Goal: Task Accomplishment & Management: Complete application form

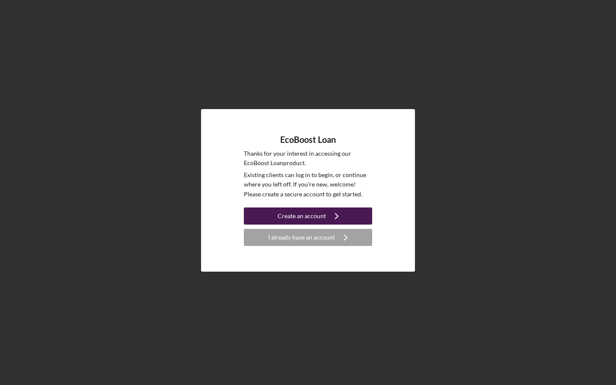
click at [318, 215] on div "Create an account" at bounding box center [302, 216] width 48 height 17
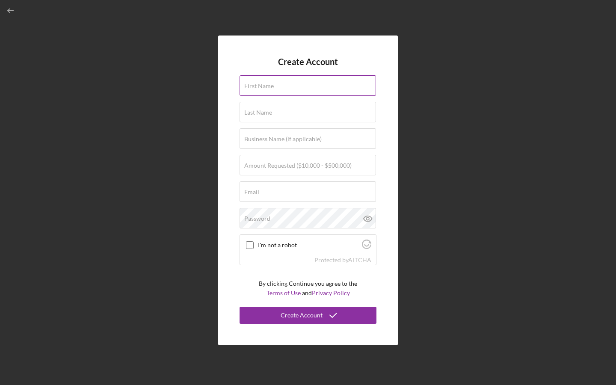
click at [269, 89] on label "First Name" at bounding box center [259, 86] width 30 height 7
click at [269, 89] on input "First Name" at bounding box center [308, 85] width 137 height 21
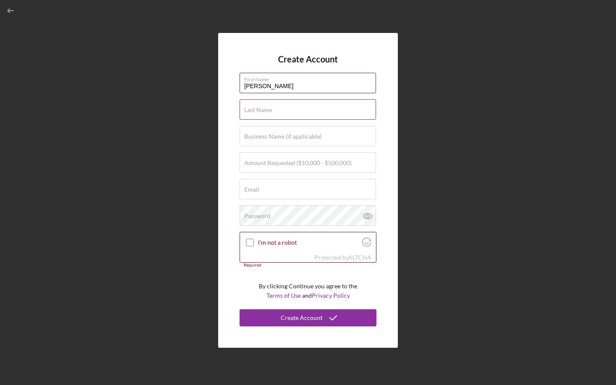
type input "[PERSON_NAME]"
click at [240, 109] on input "Last Name" at bounding box center [308, 109] width 137 height 21
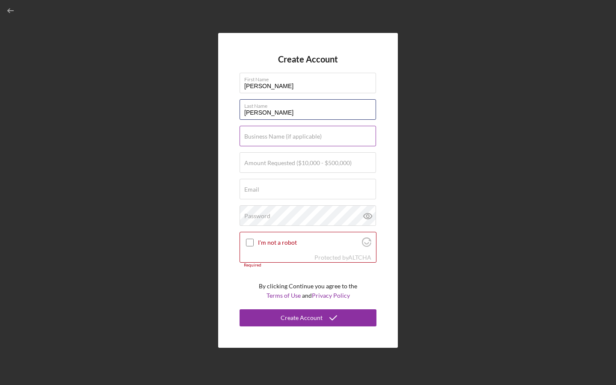
type input "[PERSON_NAME]"
click at [255, 140] on label "Business Name (if applicable)" at bounding box center [282, 136] width 77 height 7
click at [255, 140] on input "Business Name (if applicable)" at bounding box center [308, 136] width 137 height 21
type input "The Niles Foundation"
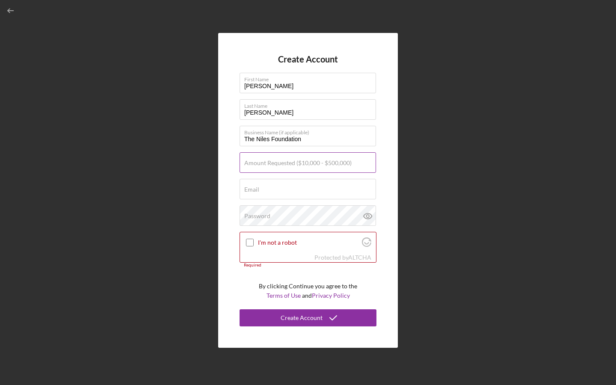
click at [260, 165] on label "Amount Requested ($10,000 - $500,000)" at bounding box center [297, 163] width 107 height 7
click at [260, 165] on input "Amount Requested ($10,000 - $500,000)" at bounding box center [308, 162] width 137 height 21
type input "$100,000"
click at [287, 186] on div "Email Required" at bounding box center [308, 189] width 137 height 21
type input "[PERSON_NAME][EMAIL_ADDRESS][DOMAIN_NAME]"
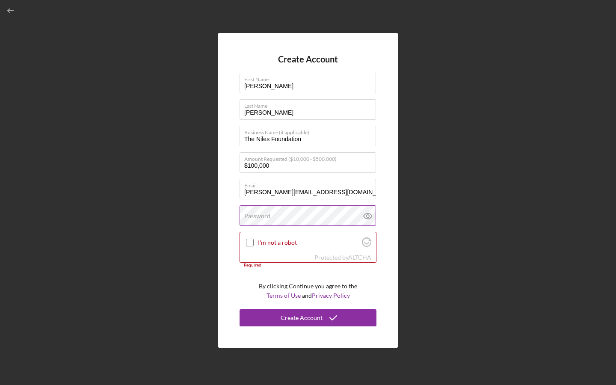
click at [256, 218] on label "Password" at bounding box center [257, 216] width 26 height 7
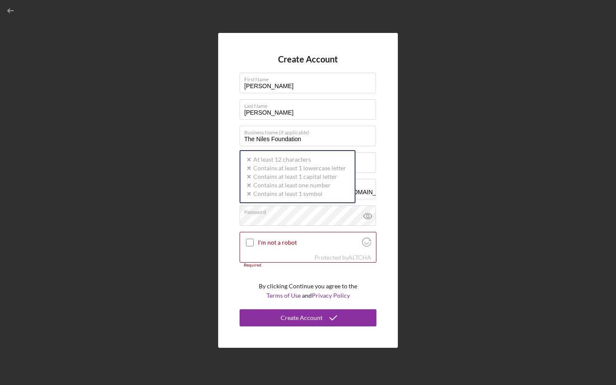
click at [381, 163] on div "Create Account First Name [PERSON_NAME] Last Name [PERSON_NAME] Business Name (…" at bounding box center [308, 190] width 180 height 315
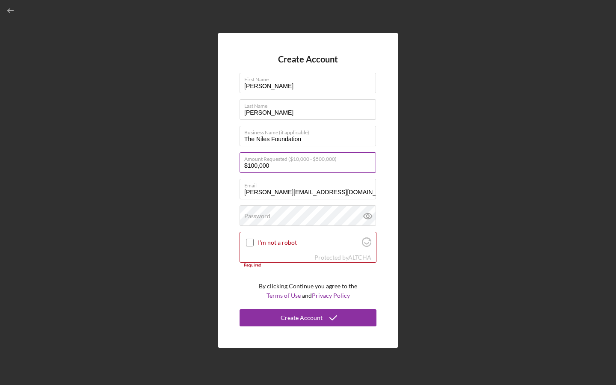
click at [278, 166] on input "$100,000" at bounding box center [308, 162] width 137 height 21
drag, startPoint x: 278, startPoint y: 166, endPoint x: 227, endPoint y: 163, distance: 51.4
click at [227, 163] on div "Create Account First Name [PERSON_NAME] Last Name [PERSON_NAME] Business Name (…" at bounding box center [308, 190] width 180 height 315
type input "$75,000"
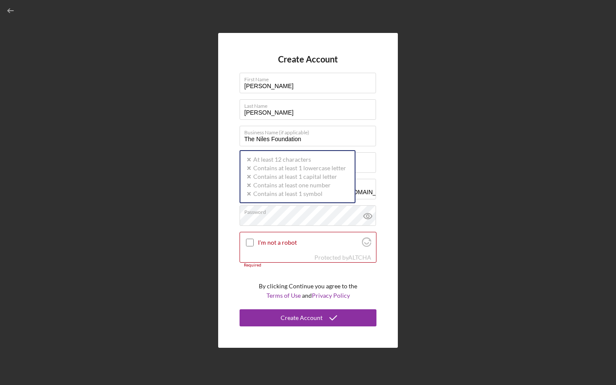
click at [462, 192] on div "Create Account First Name [PERSON_NAME] Last Name [PERSON_NAME] Business Name (…" at bounding box center [308, 190] width 608 height 381
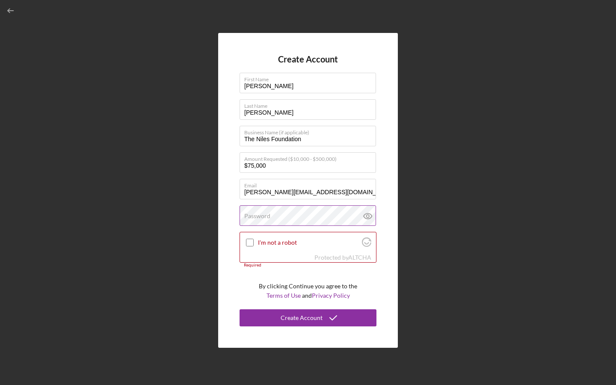
click at [294, 215] on div "Password" at bounding box center [308, 215] width 137 height 21
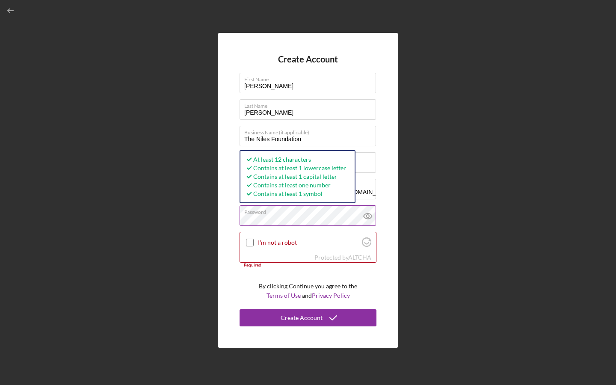
click at [369, 214] on icon at bounding box center [367, 215] width 21 height 21
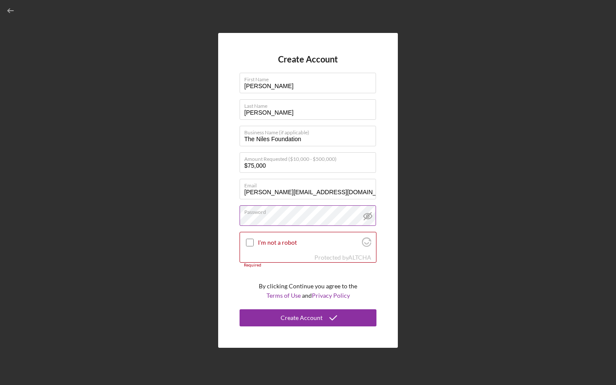
click at [369, 214] on line at bounding box center [367, 216] width 7 height 7
click at [250, 243] on input "I'm not a robot" at bounding box center [250, 243] width 8 height 8
checkbox input "true"
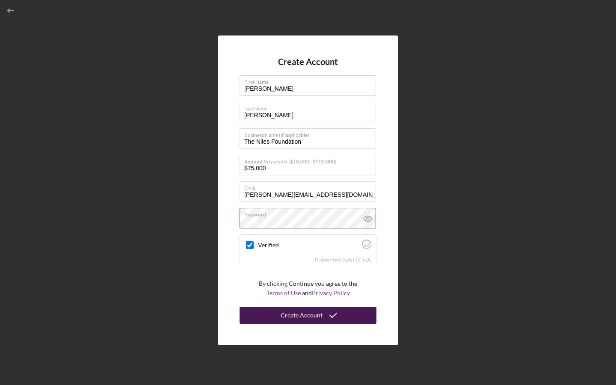
click at [295, 315] on div "Create Account" at bounding box center [302, 315] width 42 height 17
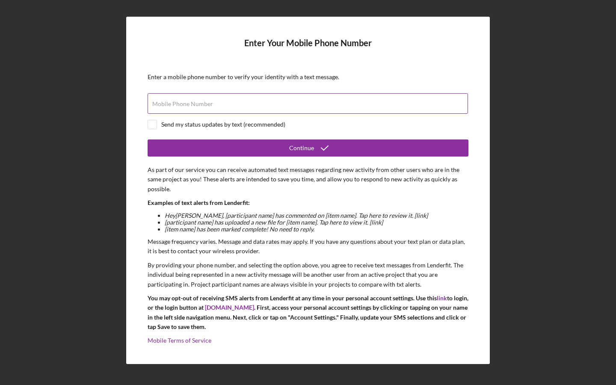
click at [237, 101] on div "Mobile Phone Number" at bounding box center [308, 103] width 321 height 21
type input "[PHONE_NUMBER]"
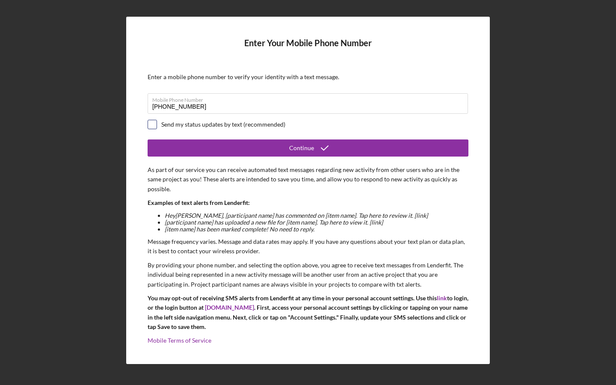
click at [151, 124] on input "checkbox" at bounding box center [152, 124] width 9 height 9
checkbox input "true"
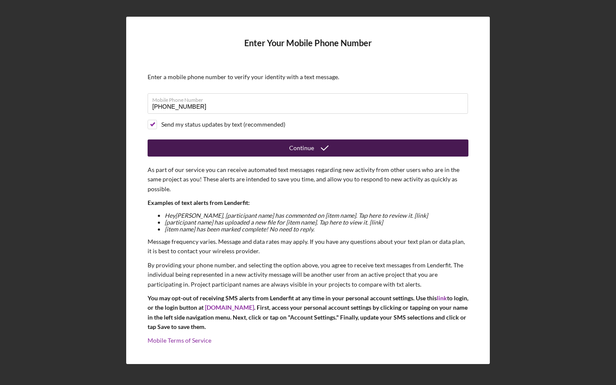
click at [276, 148] on button "Continue" at bounding box center [308, 147] width 321 height 17
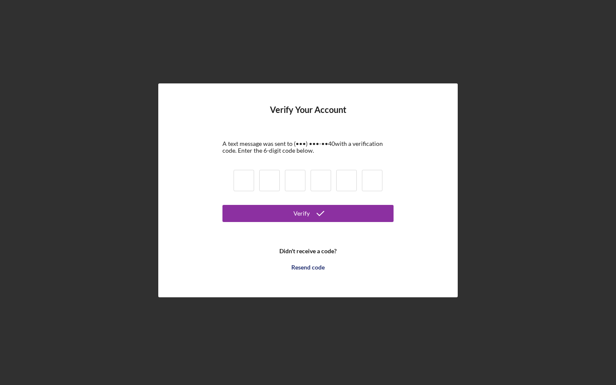
click at [246, 181] on input at bounding box center [244, 180] width 21 height 21
type input "6"
type input "4"
type input "5"
type input "7"
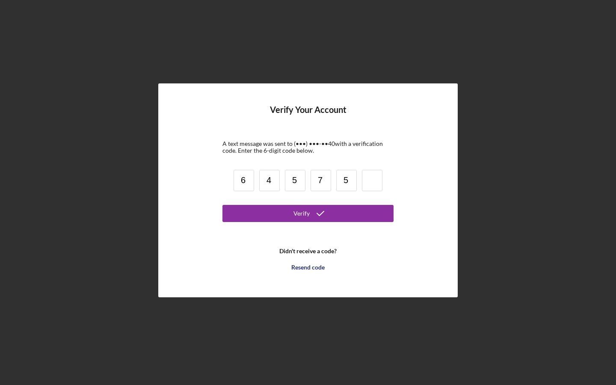
type input "5"
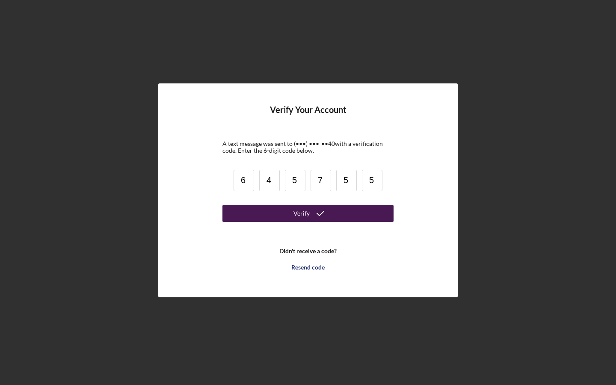
type input "5"
click at [326, 217] on icon "submit" at bounding box center [320, 213] width 21 height 21
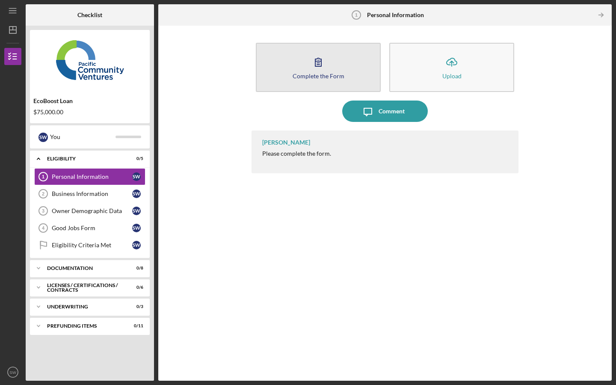
click at [332, 74] on div "Complete the Form" at bounding box center [319, 76] width 52 height 6
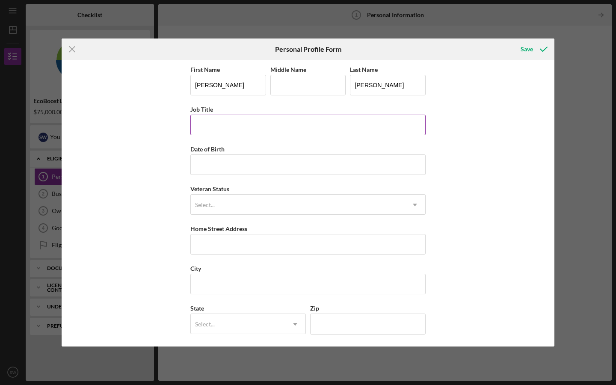
click at [220, 126] on input "Job Title" at bounding box center [307, 125] width 235 height 21
type input "CEO"
click at [210, 166] on input "Date of Birth" at bounding box center [307, 164] width 235 height 21
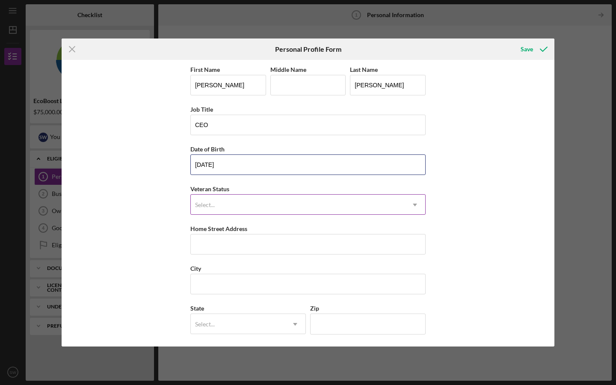
type input "[DATE]"
click at [218, 202] on div "Select..." at bounding box center [298, 205] width 214 height 20
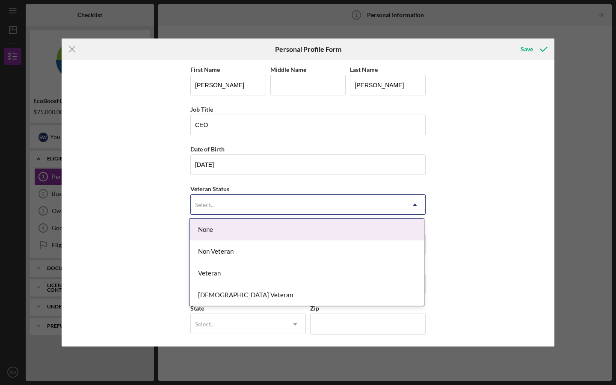
click at [223, 233] on div "None" at bounding box center [307, 230] width 234 height 22
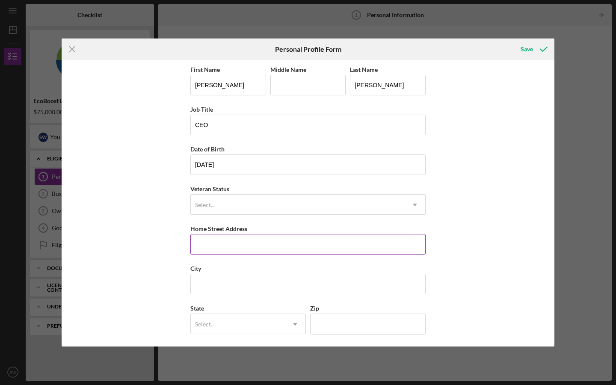
click at [223, 243] on input "Home Street Address" at bounding box center [307, 244] width 235 height 21
type input "[GEOGRAPHIC_DATA][PERSON_NAME]"
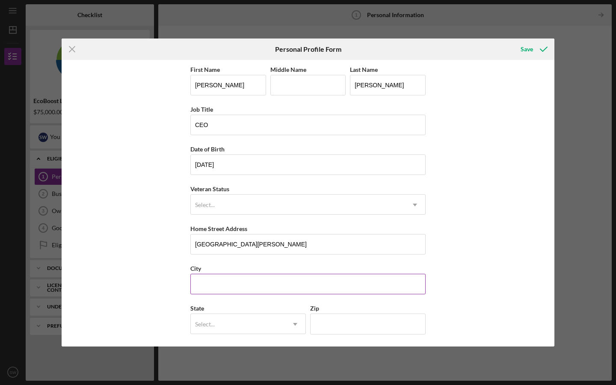
click at [219, 279] on input "City" at bounding box center [307, 284] width 235 height 21
type input "Sugarloaf"
click at [220, 317] on div "Select..." at bounding box center [238, 325] width 94 height 20
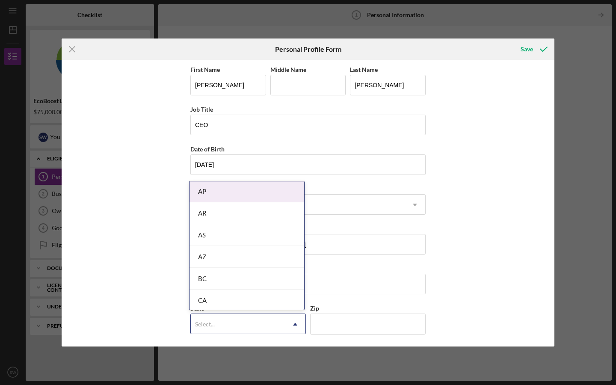
scroll to position [152, 0]
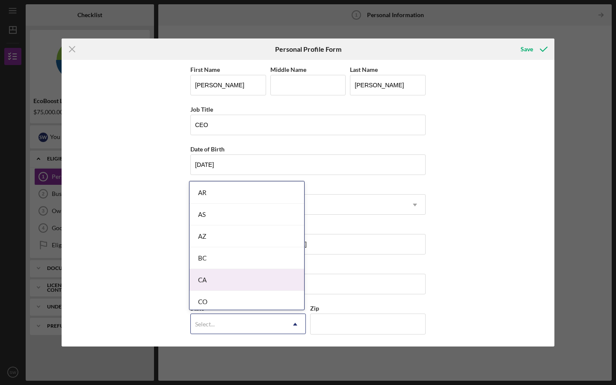
click at [249, 274] on div "CA" at bounding box center [247, 280] width 115 height 22
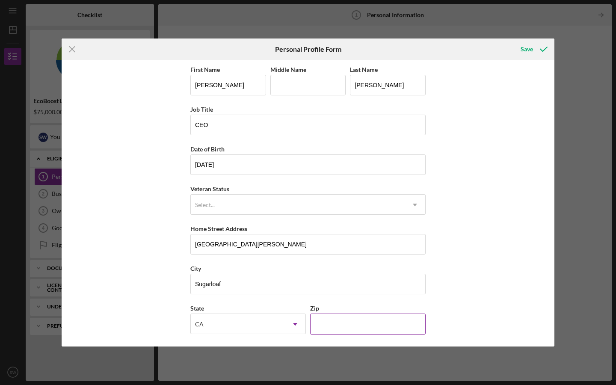
click at [356, 322] on input "Zip" at bounding box center [368, 324] width 116 height 21
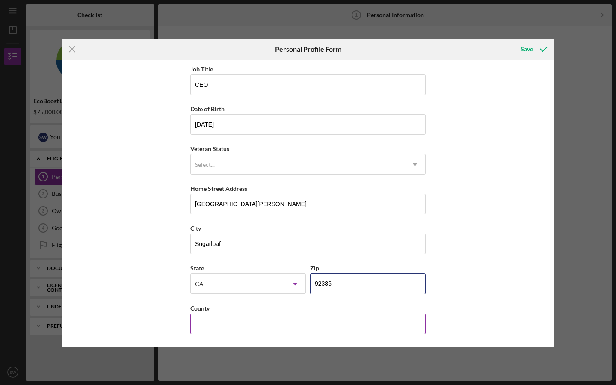
type input "92386"
click at [223, 322] on input "County" at bounding box center [307, 324] width 235 height 21
type input "[GEOGRAPHIC_DATA]"
click at [528, 50] on div "Save" at bounding box center [527, 49] width 12 height 17
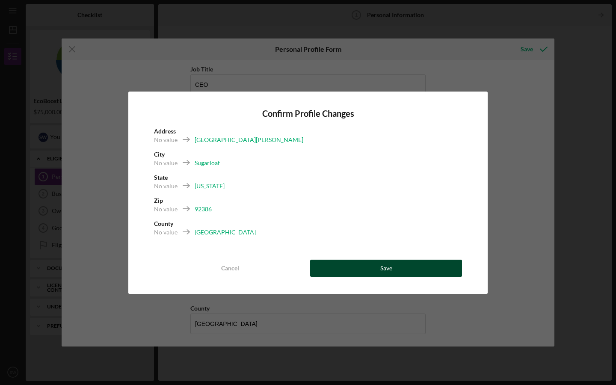
click at [385, 268] on div "Save" at bounding box center [386, 268] width 12 height 17
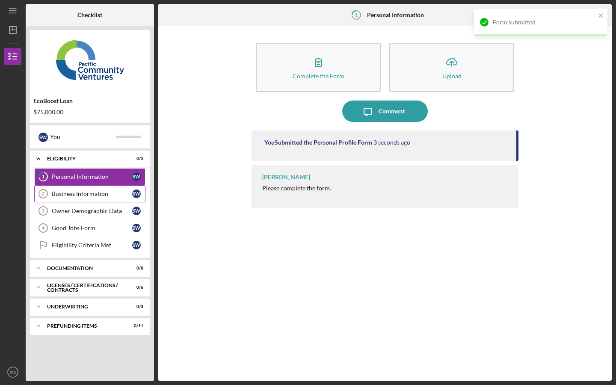
click at [86, 196] on div "Business Information" at bounding box center [92, 193] width 80 height 7
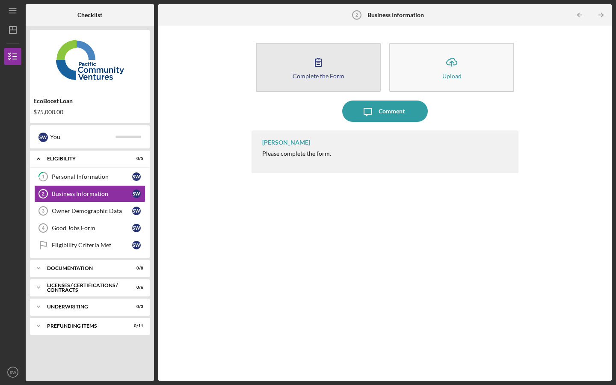
click at [320, 65] on icon "button" at bounding box center [318, 61] width 21 height 21
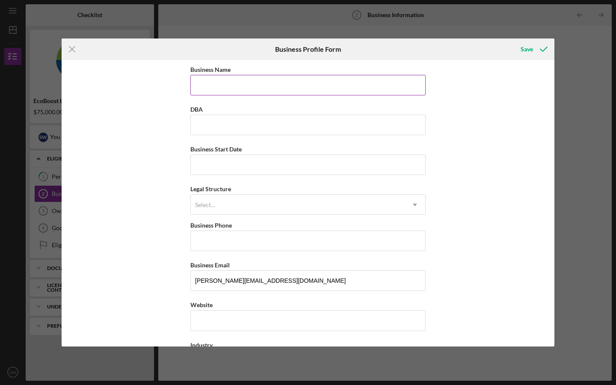
click at [226, 85] on input "Business Name" at bounding box center [307, 85] width 235 height 21
type input "The Niles Foundation"
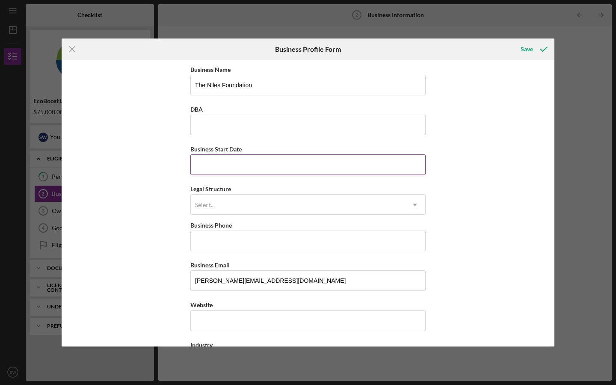
click at [214, 166] on input "Business Start Date" at bounding box center [307, 164] width 235 height 21
type input "[DATE]"
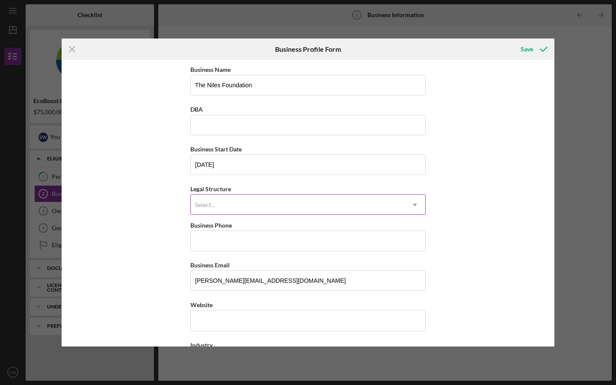
click at [211, 205] on div "Select..." at bounding box center [205, 205] width 20 height 7
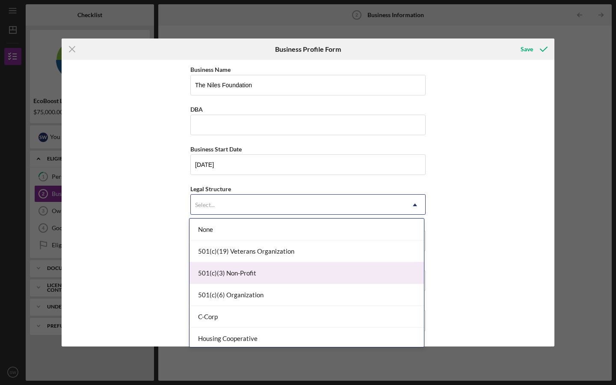
click at [254, 273] on div "501(c)(3) Non-Profit" at bounding box center [307, 273] width 234 height 22
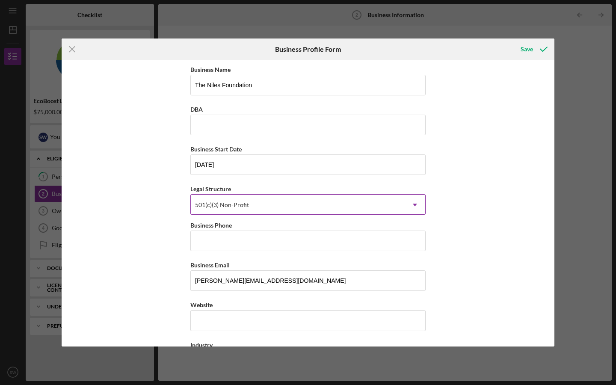
click at [326, 202] on div "501(c)(3) Non-Profit" at bounding box center [298, 205] width 214 height 20
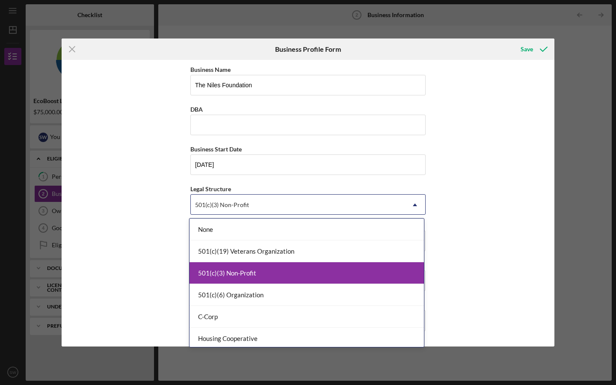
click at [287, 272] on div "501(c)(3) Non-Profit" at bounding box center [307, 273] width 234 height 22
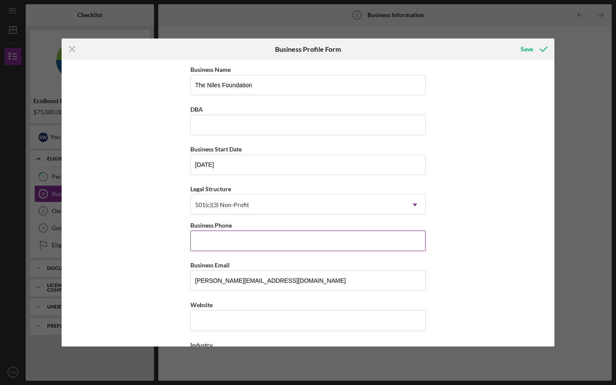
click at [217, 237] on input "Business Phone" at bounding box center [307, 241] width 235 height 21
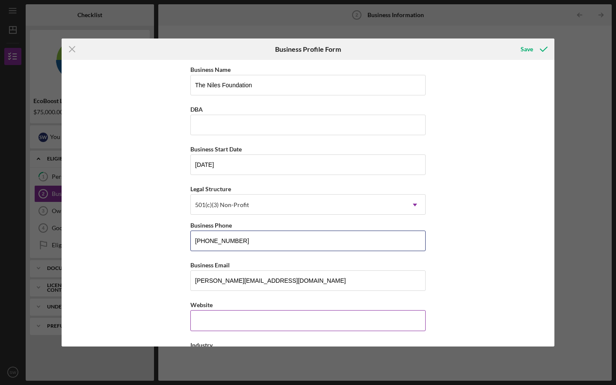
type input "[PHONE_NUMBER]"
click at [223, 322] on input "Website" at bounding box center [307, 320] width 235 height 21
click at [193, 317] on input "Website" at bounding box center [307, 320] width 235 height 21
click at [226, 321] on input "Website" at bounding box center [307, 320] width 235 height 21
paste input "[DOMAIN_NAME][URL]"
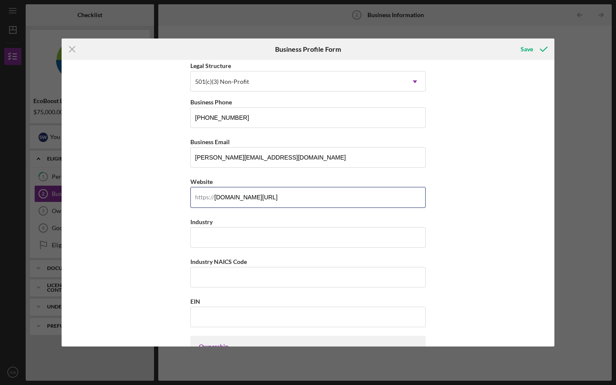
scroll to position [168, 0]
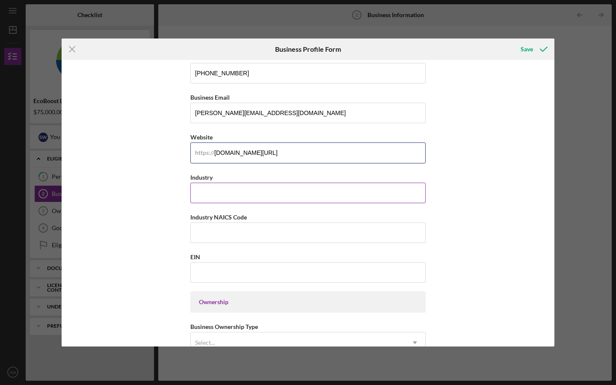
type input "[DOMAIN_NAME][URL]"
click at [222, 197] on input "Industry" at bounding box center [307, 193] width 235 height 21
type input "Environment"
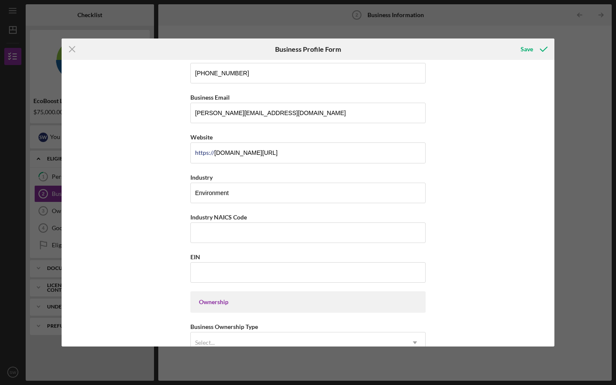
click at [467, 218] on div "Business Name The Niles Foundation DBA Business Start Date [DATE] Legal Structu…" at bounding box center [308, 203] width 493 height 287
click at [255, 267] on input "EIN" at bounding box center [307, 272] width 235 height 21
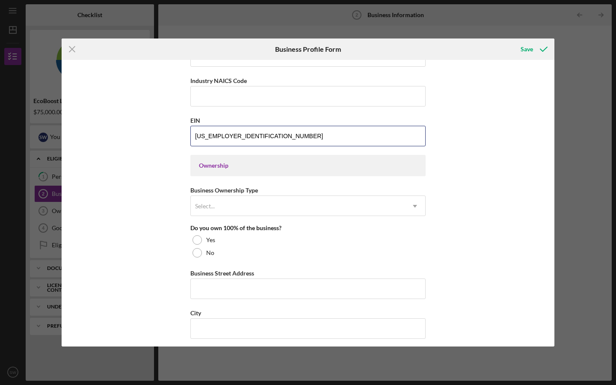
scroll to position [308, 0]
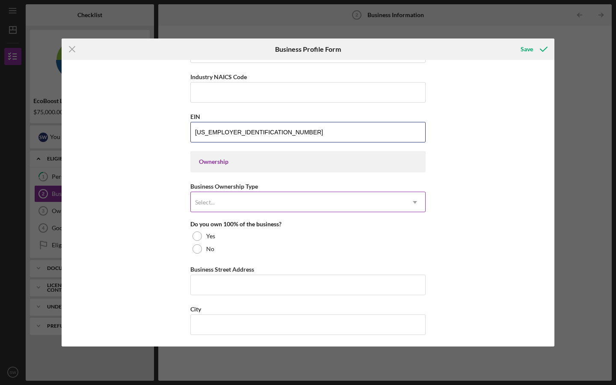
type input "[US_EMPLOYER_IDENTIFICATION_NUMBER]"
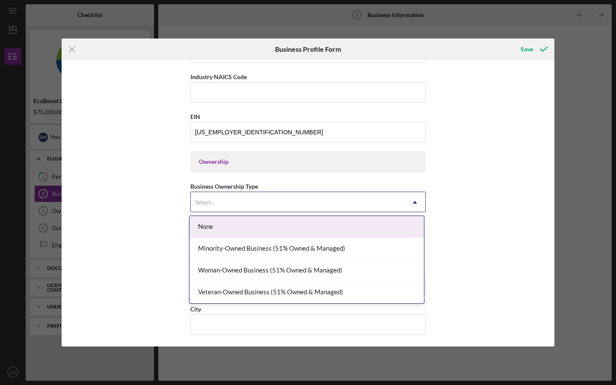
click at [411, 202] on icon "Icon/Dropdown Arrow" at bounding box center [415, 202] width 21 height 21
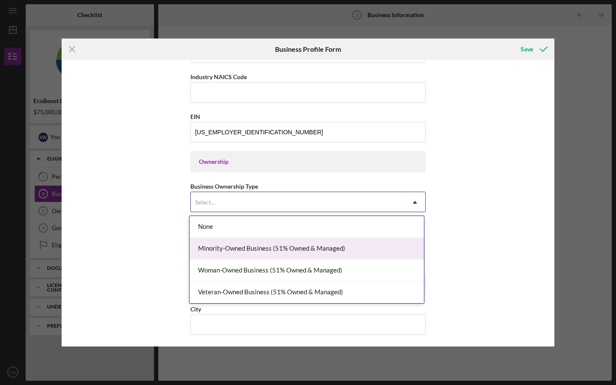
click at [296, 251] on div "Minority-Owned Business (51% Owned & Managed)" at bounding box center [307, 249] width 234 height 22
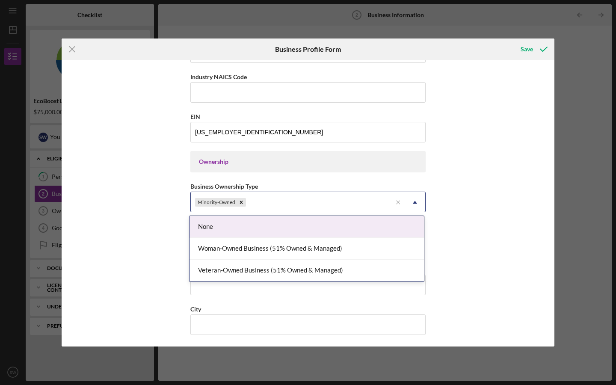
click at [300, 202] on div "Minority-Owned" at bounding box center [291, 203] width 201 height 20
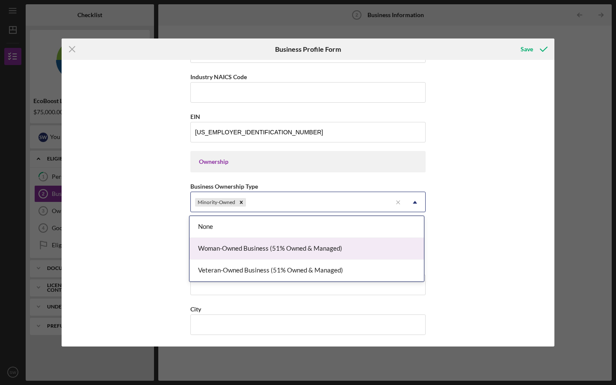
click at [270, 248] on div "Woman-Owned Business (51% Owned & Managed)" at bounding box center [307, 249] width 234 height 22
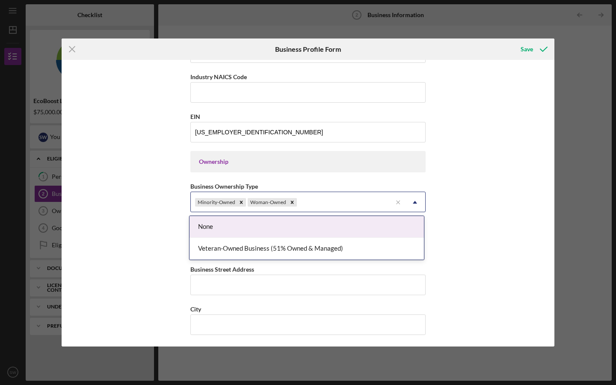
click at [326, 195] on div "Minority-Owned Woman-Owned" at bounding box center [291, 203] width 201 height 20
click at [504, 222] on div "Business Name The Niles Foundation DBA Business Start Date [DATE] Legal Structu…" at bounding box center [308, 203] width 493 height 287
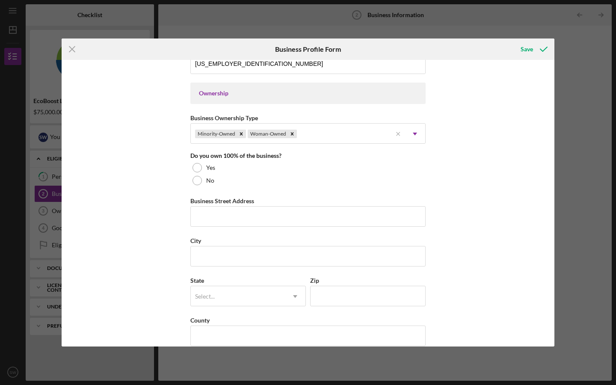
scroll to position [450, 0]
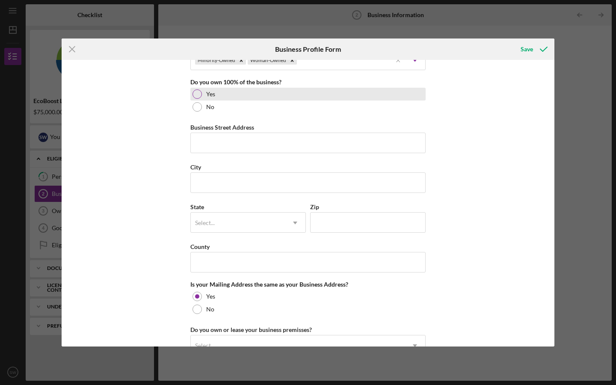
click at [197, 94] on div at bounding box center [197, 93] width 9 height 9
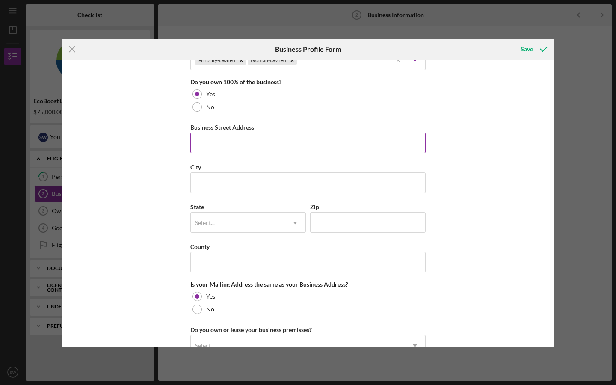
click at [219, 142] on input "Business Street Address" at bounding box center [307, 143] width 235 height 21
type input "[STREET_ADDRESS][PERSON_NAME]"
click at [225, 185] on input "City" at bounding box center [307, 182] width 235 height 21
type input "[GEOGRAPHIC_DATA]"
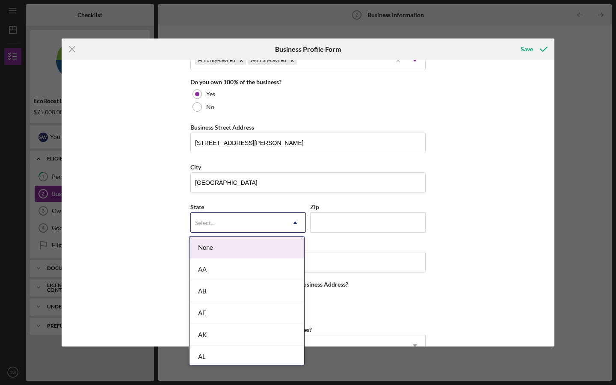
click at [215, 222] on div "Select..." at bounding box center [238, 223] width 94 height 20
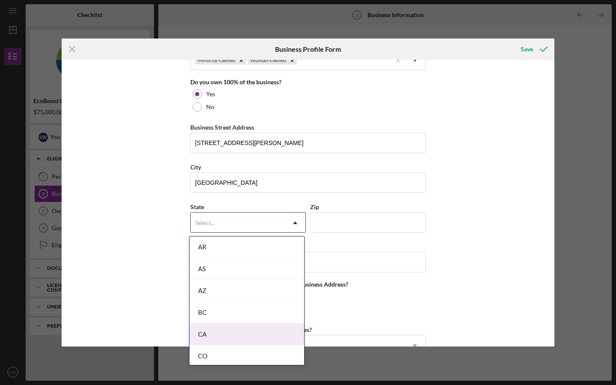
scroll to position [149, 0]
click at [234, 338] on div "CA" at bounding box center [247, 339] width 115 height 22
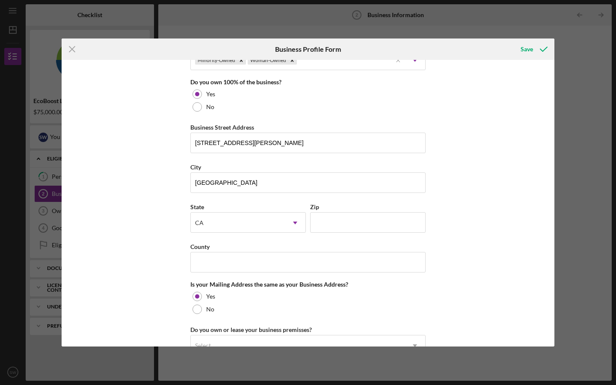
click at [457, 215] on div "Business Name The Niles Foundation DBA Business Start Date [DATE] Legal Structu…" at bounding box center [308, 203] width 493 height 287
click at [348, 224] on input "Zip" at bounding box center [368, 222] width 116 height 21
type input "90232"
click at [249, 248] on div "County" at bounding box center [307, 246] width 235 height 11
click at [243, 257] on input "County" at bounding box center [307, 262] width 235 height 21
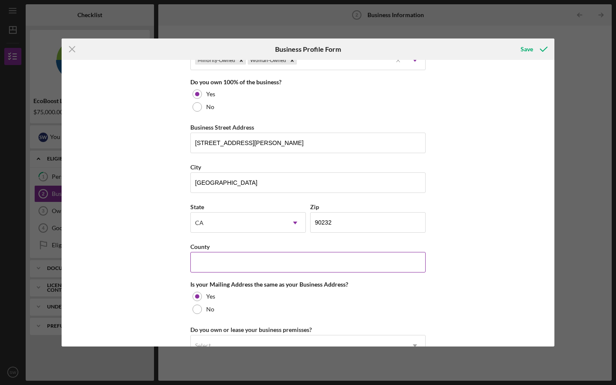
click at [208, 255] on input "County" at bounding box center [307, 262] width 235 height 21
type input "[GEOGRAPHIC_DATA]"
click at [396, 273] on div "Business Name The Niles Foundation DBA Business Start Date [DATE] Legal Structu…" at bounding box center [307, 47] width 235 height 867
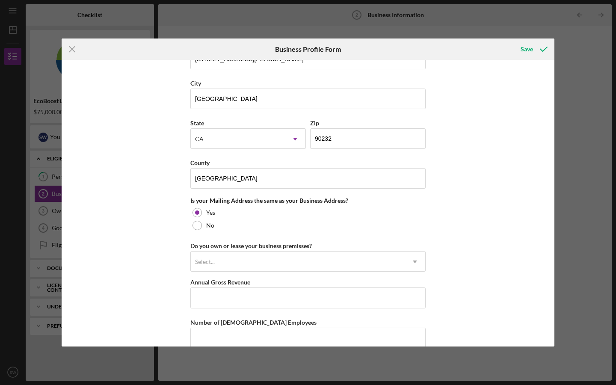
scroll to position [588, 0]
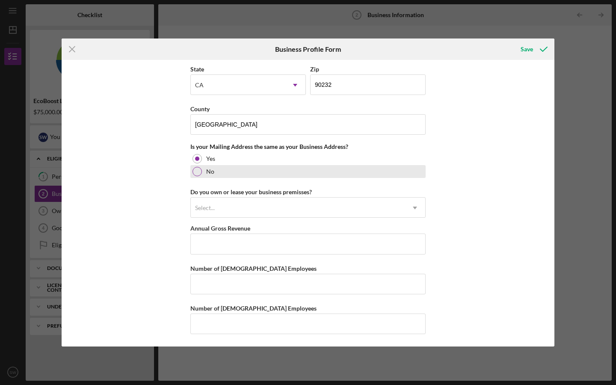
click at [197, 175] on div at bounding box center [197, 171] width 9 height 9
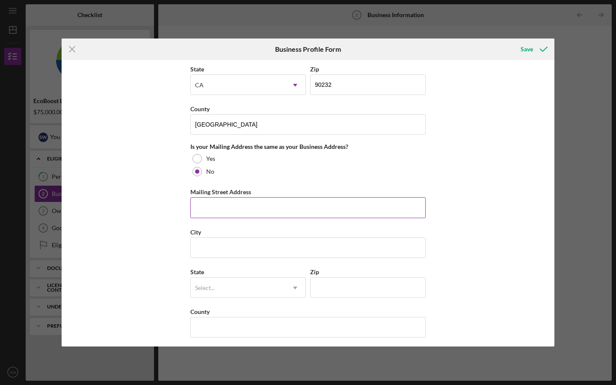
click at [221, 207] on input "Mailing Street Address" at bounding box center [307, 207] width 235 height 21
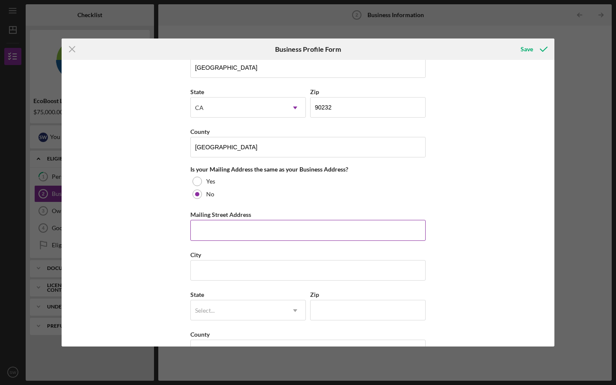
scroll to position [567, 0]
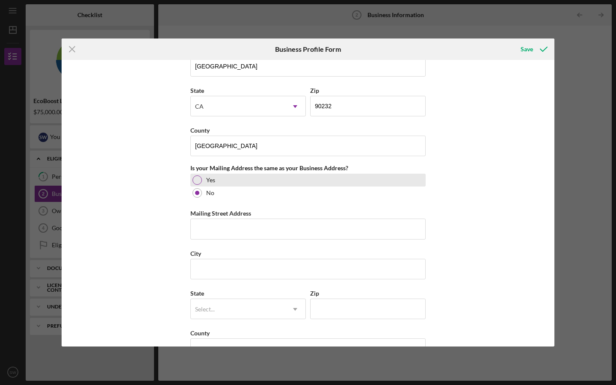
click at [196, 180] on div at bounding box center [197, 179] width 9 height 9
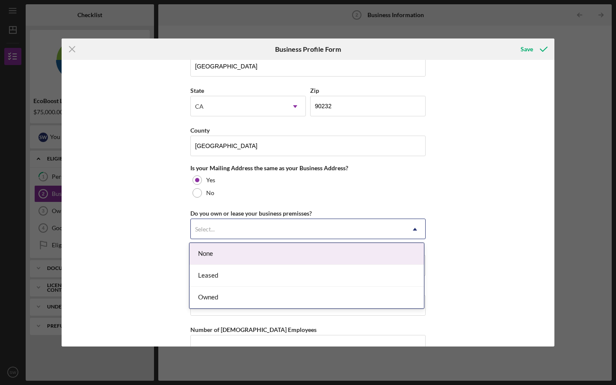
click at [244, 226] on div "Select..." at bounding box center [298, 230] width 214 height 20
click at [234, 255] on div "None" at bounding box center [307, 254] width 234 height 22
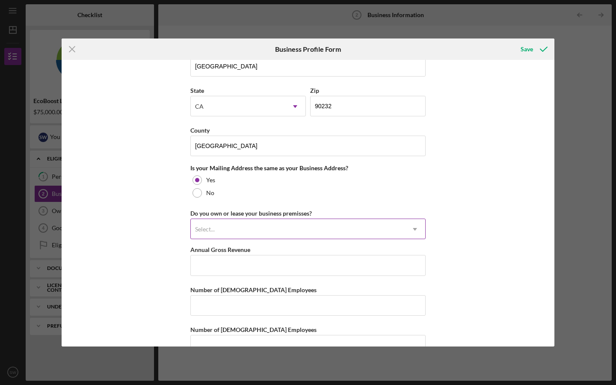
click at [311, 230] on div "Select..." at bounding box center [298, 230] width 214 height 20
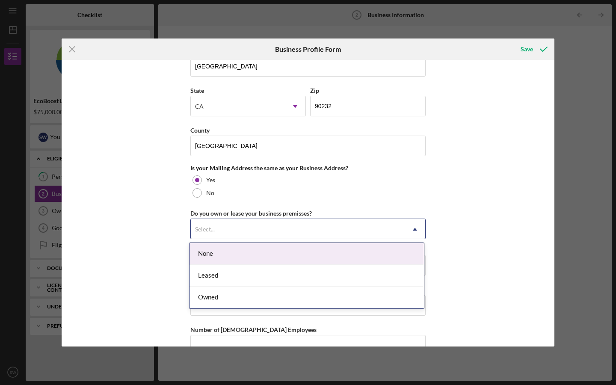
click at [280, 251] on div "None" at bounding box center [307, 254] width 234 height 22
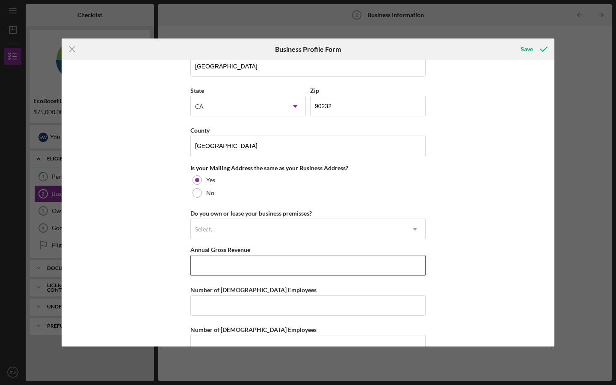
click at [224, 262] on input "Annual Gross Revenue" at bounding box center [307, 265] width 235 height 21
type input "$200,000"
click at [448, 281] on div "Business Name The Niles Foundation DBA Business Start Date [DATE] Legal Structu…" at bounding box center [308, 203] width 493 height 287
click at [229, 304] on input "Number of [DEMOGRAPHIC_DATA] Employees" at bounding box center [307, 305] width 235 height 21
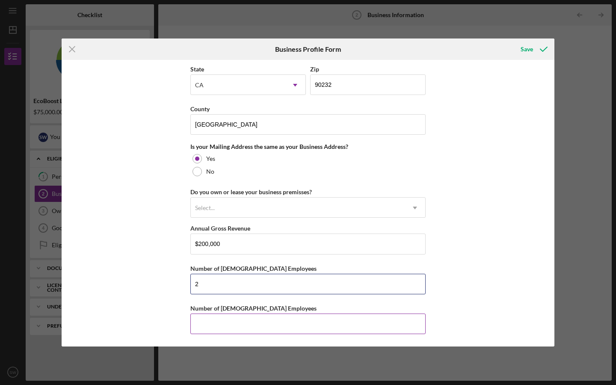
type input "2"
click at [208, 322] on input "Number of [DEMOGRAPHIC_DATA] Employees" at bounding box center [307, 324] width 235 height 21
type input "3"
click at [486, 296] on div "Business Name The Niles Foundation DBA Business Start Date [DATE] Legal Structu…" at bounding box center [308, 203] width 493 height 287
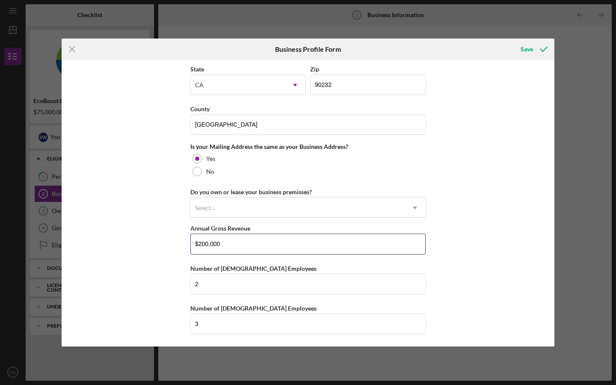
drag, startPoint x: 221, startPoint y: 243, endPoint x: 173, endPoint y: 243, distance: 47.9
click at [174, 243] on div "Business Name The Niles Foundation DBA Business Start Date [DATE] Legal Structu…" at bounding box center [308, 203] width 493 height 287
click at [498, 288] on div "Business Name The Niles Foundation DBA Business Start Date [DATE] Legal Structu…" at bounding box center [308, 203] width 493 height 287
drag, startPoint x: 238, startPoint y: 246, endPoint x: 196, endPoint y: 243, distance: 42.0
click at [196, 243] on input "$25,000" at bounding box center [307, 244] width 235 height 21
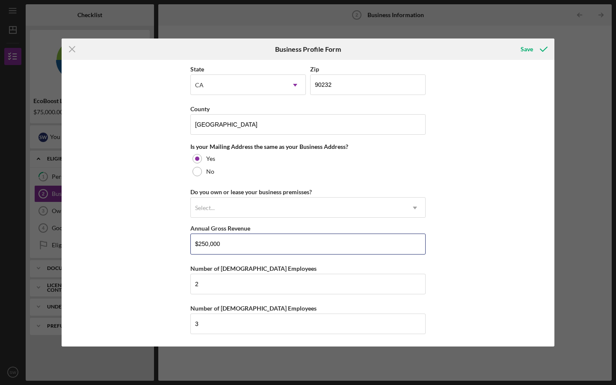
type input "$250,000"
click at [466, 272] on div "Business Name The Niles Foundation DBA Business Start Date [DATE] Legal Structu…" at bounding box center [308, 203] width 493 height 287
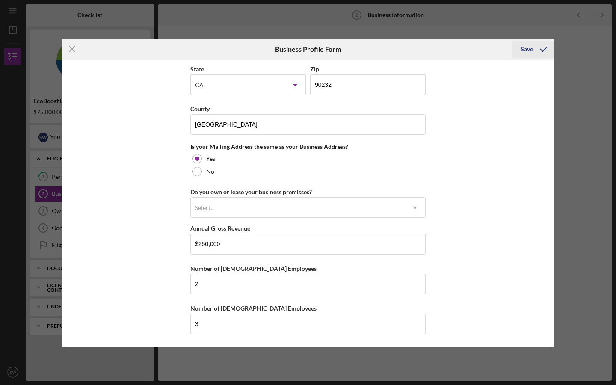
click at [529, 48] on div "Save" at bounding box center [527, 49] width 12 height 17
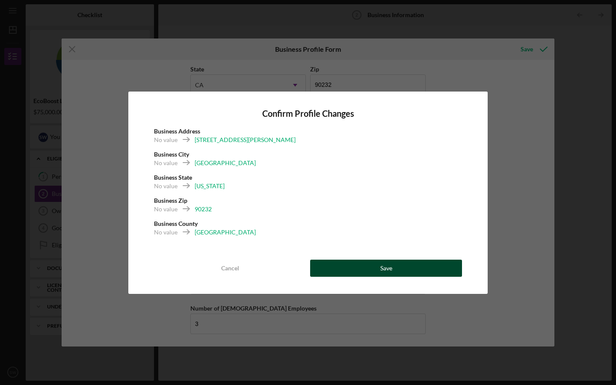
click at [382, 269] on div "Save" at bounding box center [386, 268] width 12 height 17
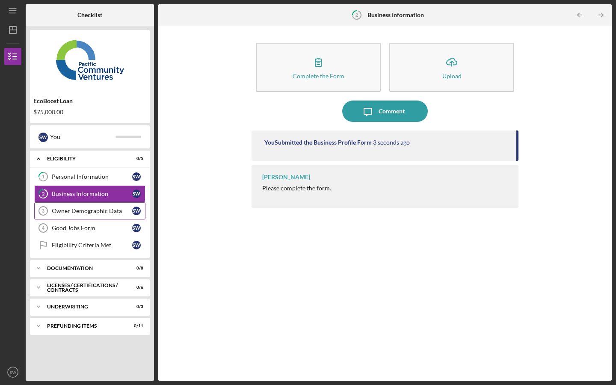
click at [82, 210] on div "Owner Demographic Data" at bounding box center [92, 211] width 80 height 7
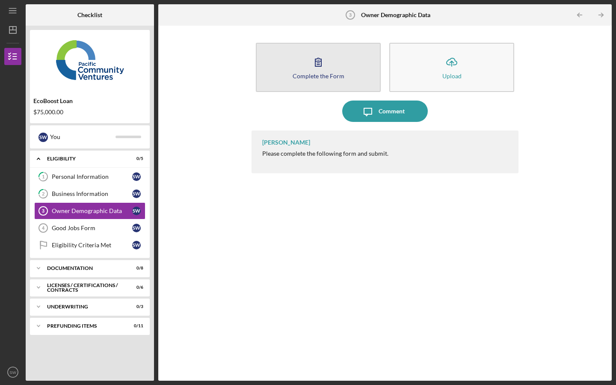
click at [337, 73] on div "Complete the Form" at bounding box center [319, 76] width 52 height 6
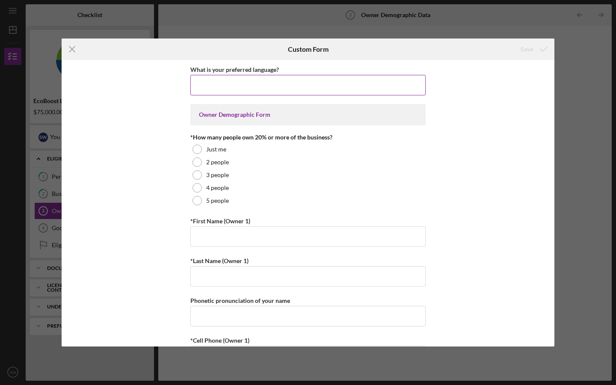
click at [221, 88] on input "What is your preferred language?" at bounding box center [307, 85] width 235 height 21
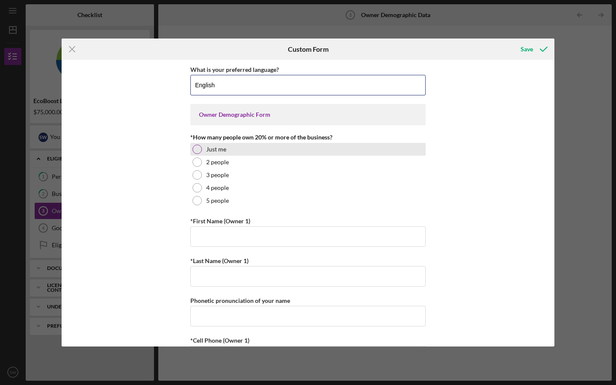
type input "English"
click at [195, 149] on div at bounding box center [197, 149] width 9 height 9
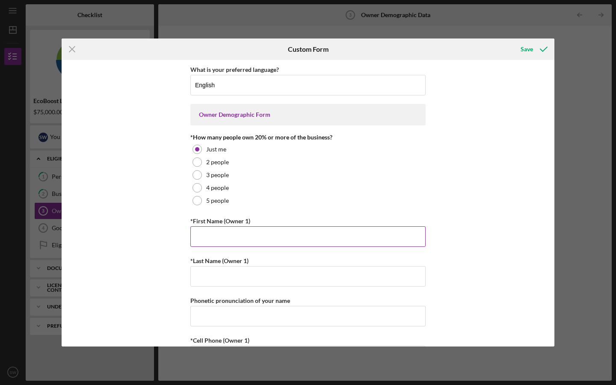
click at [217, 229] on input "*First Name (Owner 1)" at bounding box center [307, 236] width 235 height 21
type input "[PERSON_NAME]"
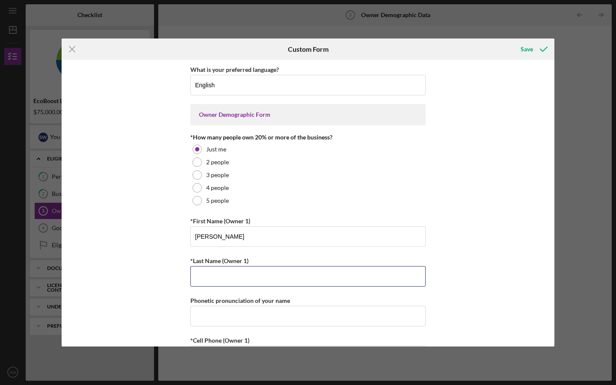
type input "[PERSON_NAME]"
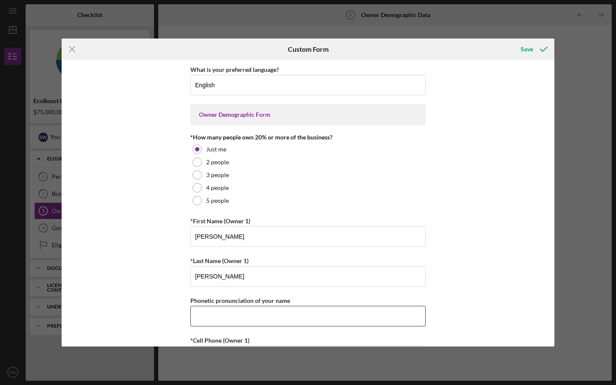
type input "3106583011"
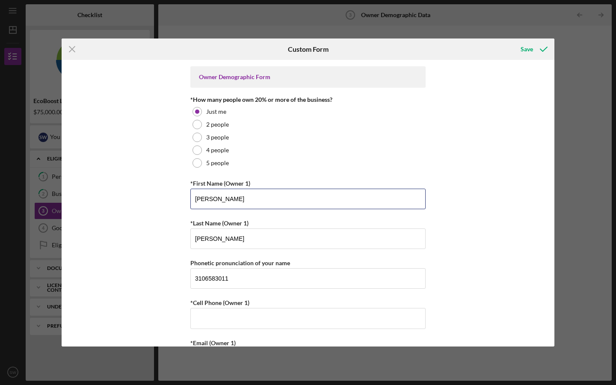
scroll to position [82, 0]
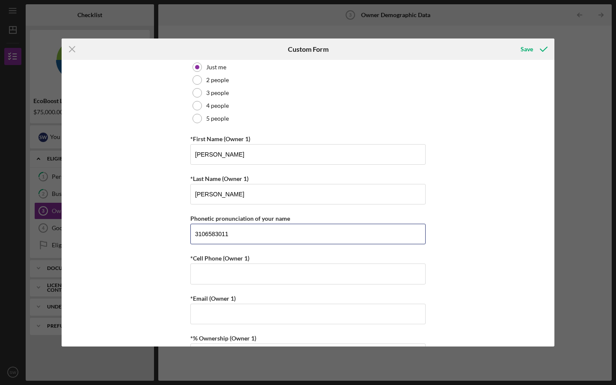
drag, startPoint x: 235, startPoint y: 238, endPoint x: 172, endPoint y: 235, distance: 63.4
click at [172, 235] on div "What is your preferred language? English Owner Demographic Form *How many peopl…" at bounding box center [308, 203] width 493 height 287
click at [200, 237] on input "Shan-tay" at bounding box center [307, 234] width 235 height 21
type input "[PERSON_NAME]"
click at [205, 277] on input "*Cell Phone (Owner 1)" at bounding box center [307, 274] width 235 height 21
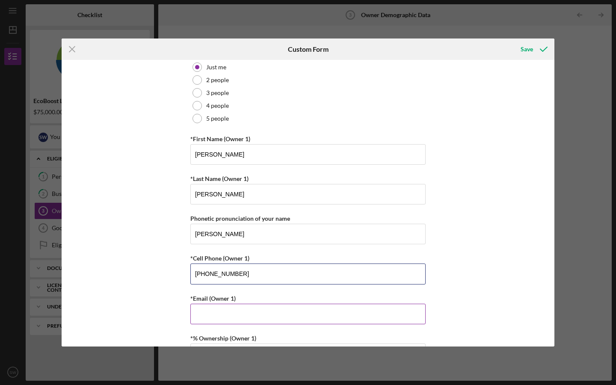
type input "[PHONE_NUMBER]"
click at [235, 319] on input "*Email (Owner 1)" at bounding box center [307, 314] width 235 height 21
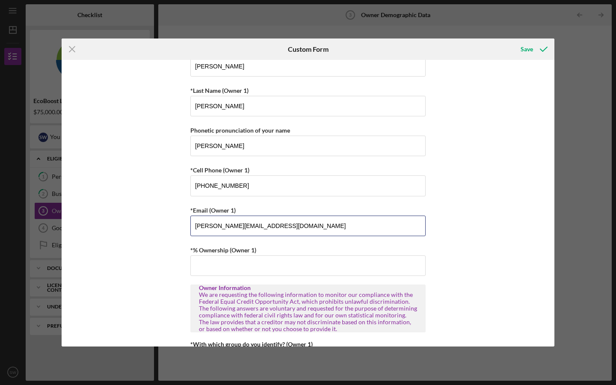
scroll to position [174, 0]
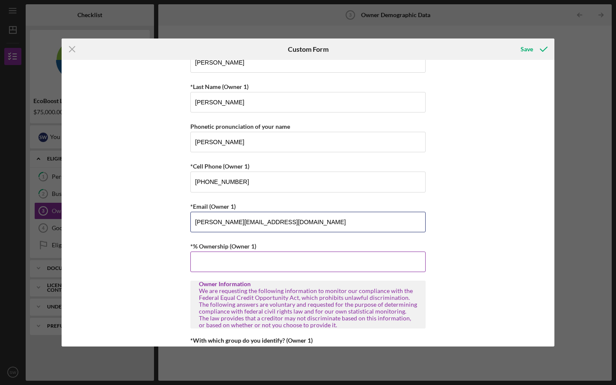
type input "[PERSON_NAME][EMAIL_ADDRESS][DOMAIN_NAME]"
click at [227, 262] on input "*% Ownership (Owner 1)" at bounding box center [307, 262] width 235 height 21
type input "100.00000%"
click at [497, 209] on div "What is your preferred language? English Owner Demographic Form *How many peopl…" at bounding box center [308, 203] width 493 height 287
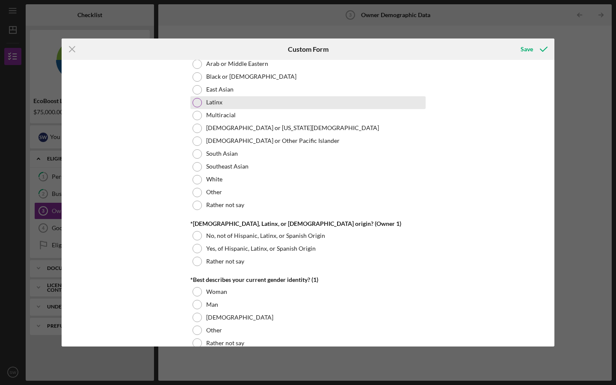
scroll to position [481, 0]
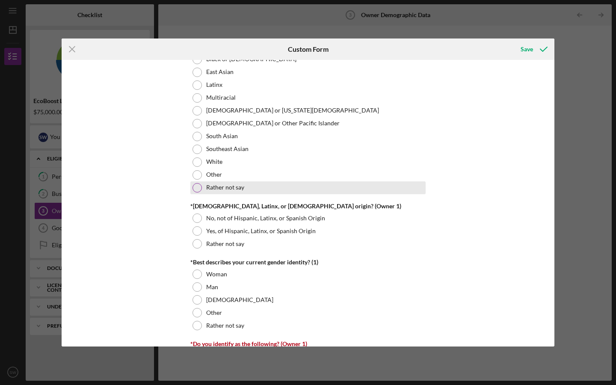
click at [196, 189] on div at bounding box center [197, 187] width 9 height 9
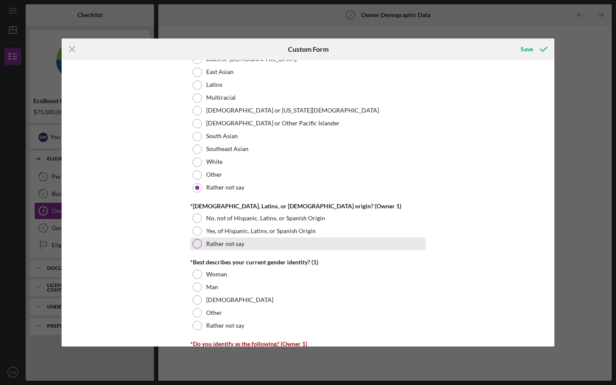
click at [197, 240] on div at bounding box center [197, 243] width 9 height 9
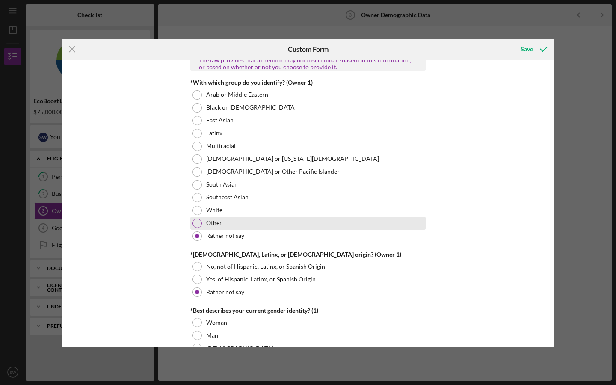
scroll to position [564, 0]
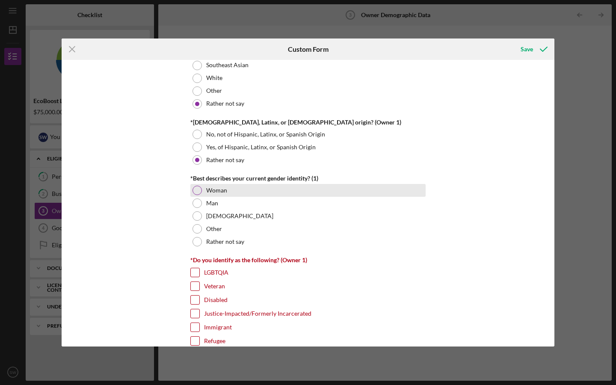
click at [198, 191] on div at bounding box center [197, 190] width 9 height 9
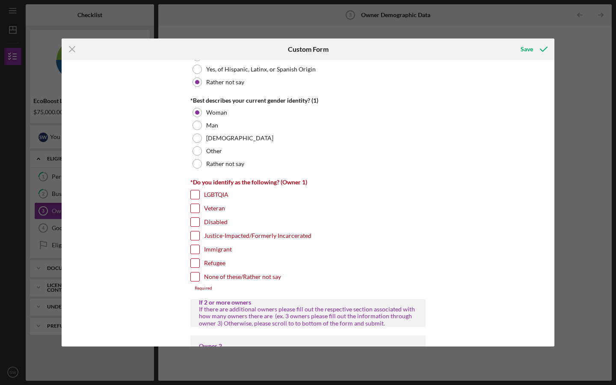
scroll to position [681, 0]
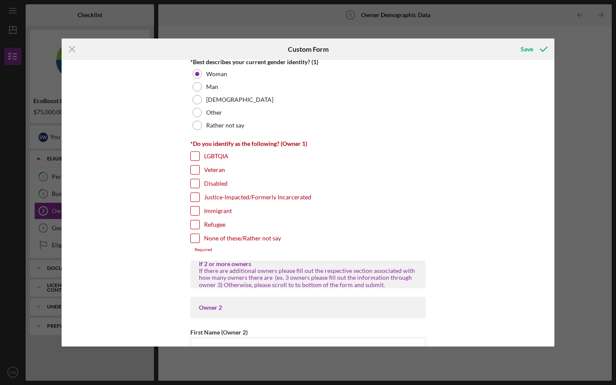
click at [194, 240] on input "None of these/Rather not say" at bounding box center [195, 238] width 9 height 9
checkbox input "true"
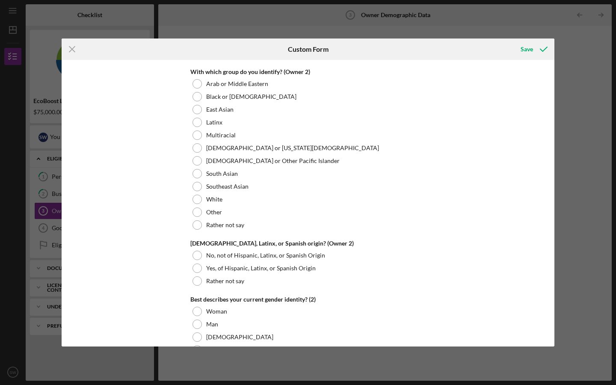
scroll to position [1110, 0]
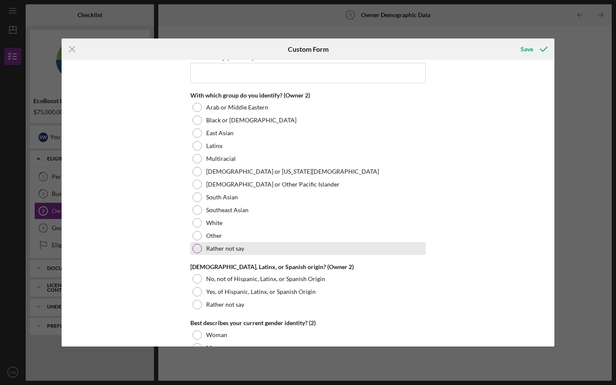
click at [199, 248] on div at bounding box center [197, 248] width 9 height 9
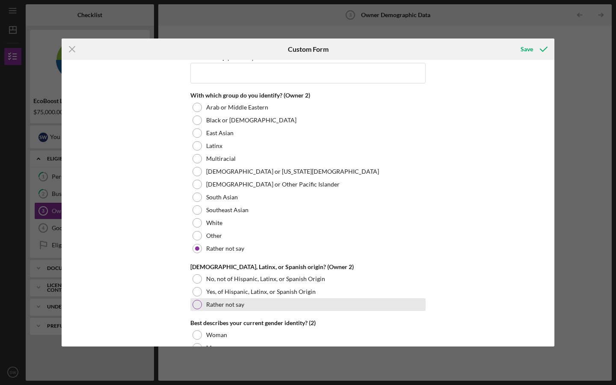
click at [196, 302] on div at bounding box center [197, 304] width 9 height 9
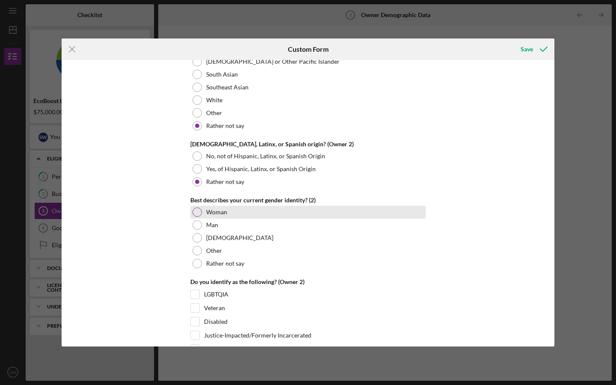
scroll to position [1318, 0]
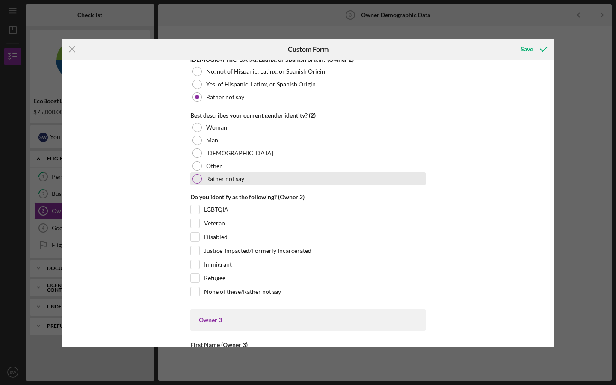
click at [195, 179] on div at bounding box center [197, 178] width 9 height 9
click at [196, 289] on input "None of these/Rather not say" at bounding box center [195, 292] width 9 height 9
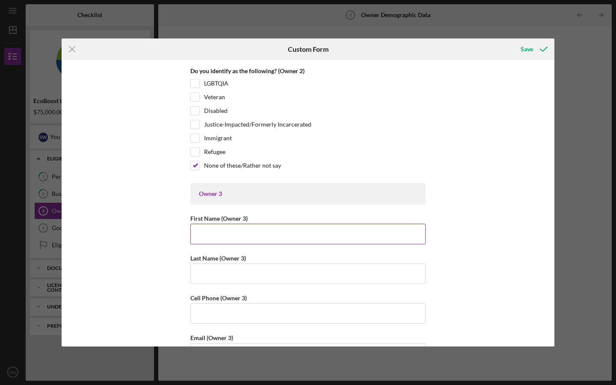
scroll to position [1430, 0]
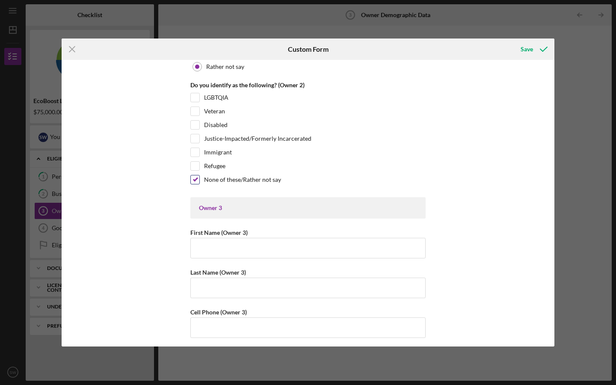
click at [196, 177] on input "None of these/Rather not say" at bounding box center [195, 179] width 9 height 9
checkbox input "false"
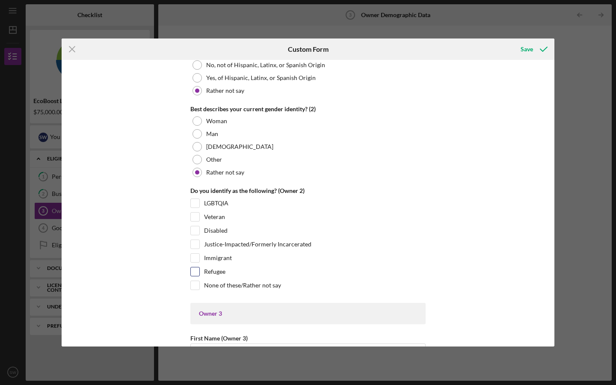
scroll to position [1292, 0]
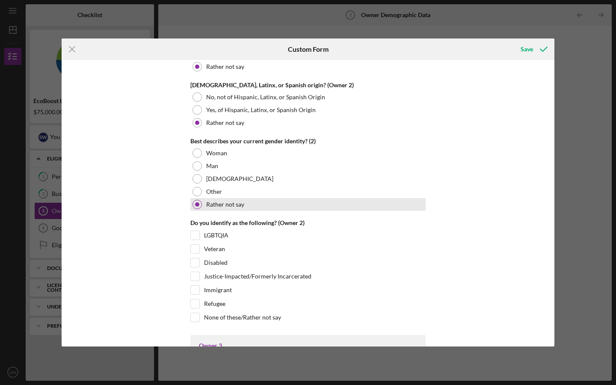
click at [197, 203] on div at bounding box center [197, 204] width 4 height 4
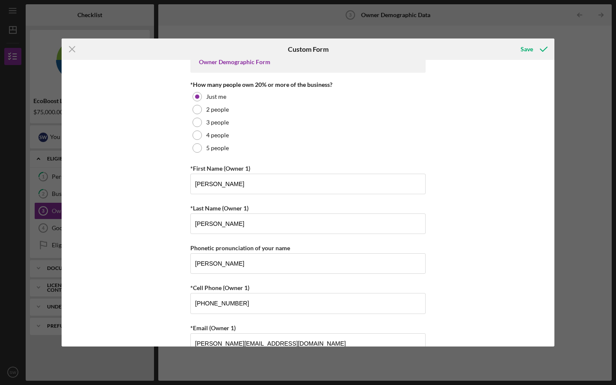
scroll to position [0, 0]
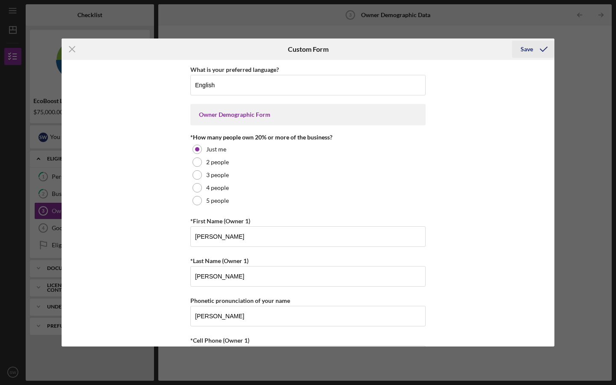
click at [526, 49] on div "Save" at bounding box center [527, 49] width 12 height 17
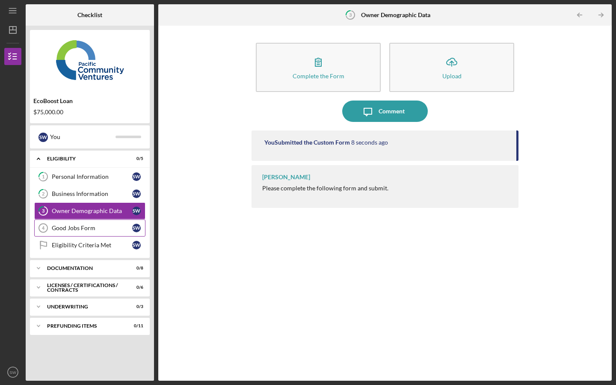
click at [77, 229] on div "Good Jobs Form" at bounding box center [92, 228] width 80 height 7
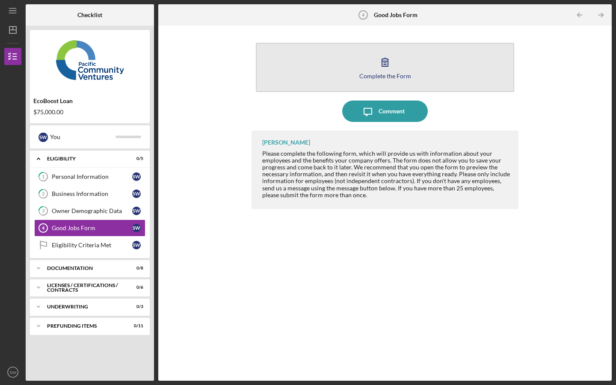
click at [407, 70] on button "Complete the Form Form" at bounding box center [385, 67] width 258 height 49
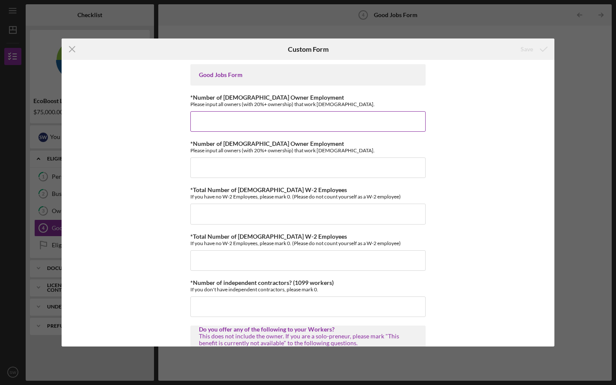
click at [229, 120] on input "*Number of [DEMOGRAPHIC_DATA] Owner Employment" at bounding box center [307, 121] width 235 height 21
type input "1"
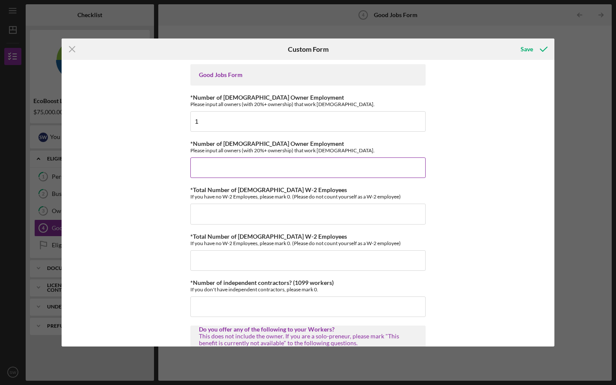
click at [218, 167] on input "*Number of [DEMOGRAPHIC_DATA] Owner Employment" at bounding box center [307, 167] width 235 height 21
type input "0"
click at [207, 209] on input "*Total Number of [DEMOGRAPHIC_DATA] W-2 Employees" at bounding box center [307, 214] width 235 height 21
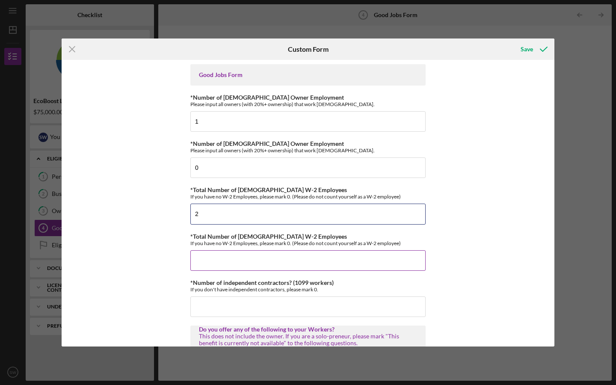
type input "2"
click at [213, 257] on input "*Total Number of [DEMOGRAPHIC_DATA] W-2 Employees" at bounding box center [307, 260] width 235 height 21
type input "3"
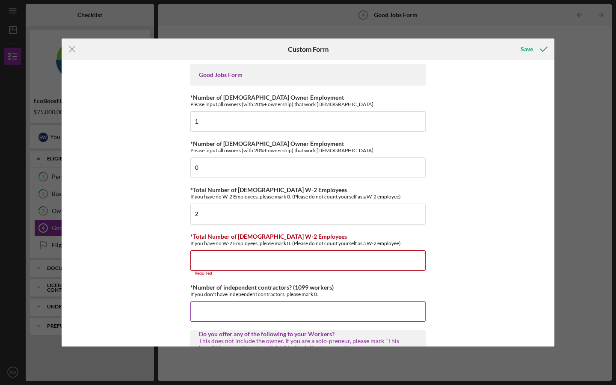
click at [224, 303] on input "*Number of independent contractors? (1099 workers)" at bounding box center [307, 311] width 235 height 21
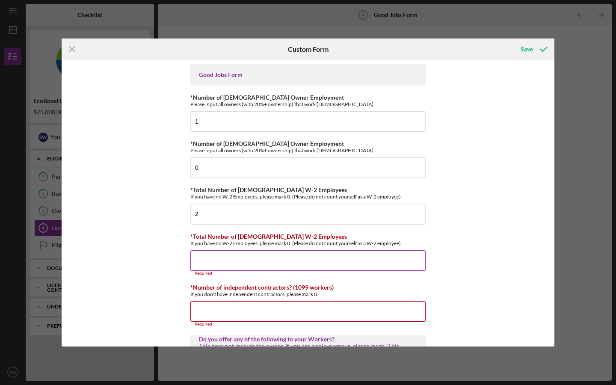
click at [214, 261] on input "*Total Number of [DEMOGRAPHIC_DATA] W-2 Employees" at bounding box center [307, 260] width 235 height 21
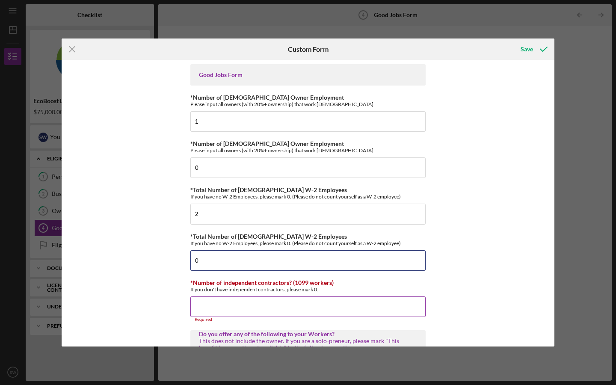
type input "0"
click at [210, 301] on input "*Number of independent contractors? (1099 workers)" at bounding box center [307, 307] width 235 height 21
type input "3"
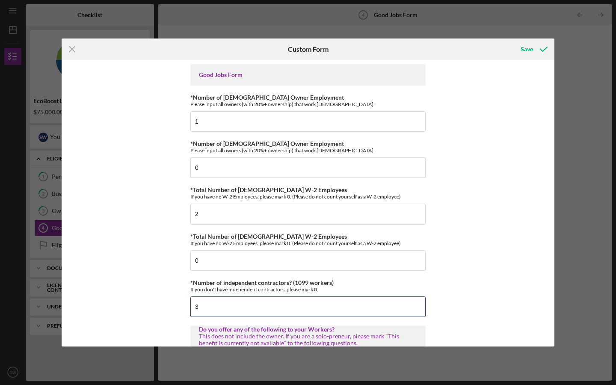
drag, startPoint x: 207, startPoint y: 306, endPoint x: 187, endPoint y: 306, distance: 20.1
click at [187, 306] on div "Good Jobs Form *Number of [DEMOGRAPHIC_DATA] Owner Employment Please input all …" at bounding box center [308, 203] width 493 height 287
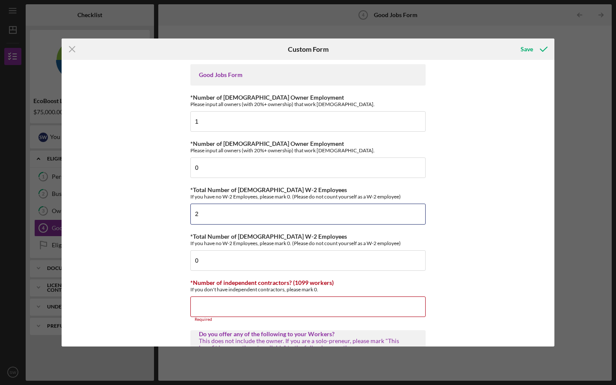
drag, startPoint x: 207, startPoint y: 217, endPoint x: 185, endPoint y: 214, distance: 22.0
click at [185, 214] on div "Good Jobs Form *Number of [DEMOGRAPHIC_DATA] Owner Employment Please input all …" at bounding box center [308, 203] width 493 height 287
type input "3"
click at [212, 307] on input "*Number of independent contractors? (1099 workers)" at bounding box center [307, 307] width 235 height 21
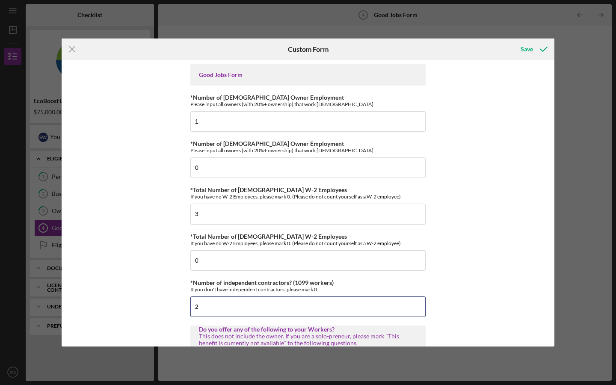
type input "2"
click at [488, 280] on div "Good Jobs Form *Number of [DEMOGRAPHIC_DATA] Owner Employment Please input all …" at bounding box center [308, 203] width 493 height 287
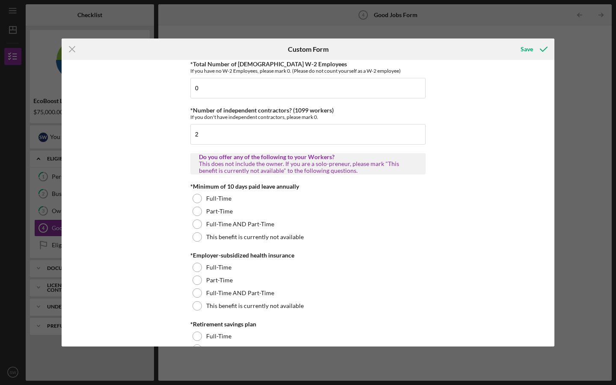
scroll to position [174, 0]
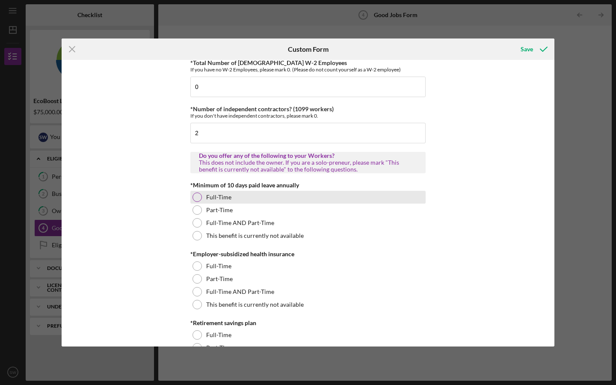
click at [201, 197] on div "Full-Time" at bounding box center [307, 197] width 235 height 13
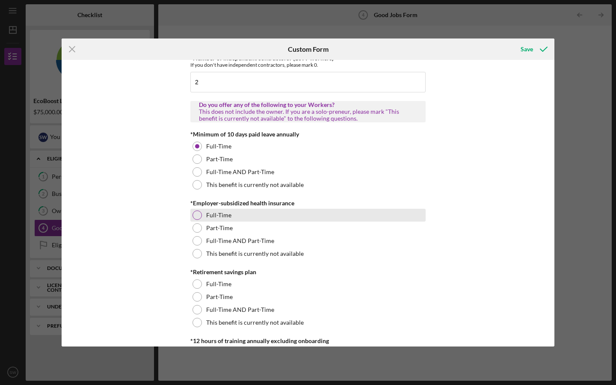
scroll to position [226, 0]
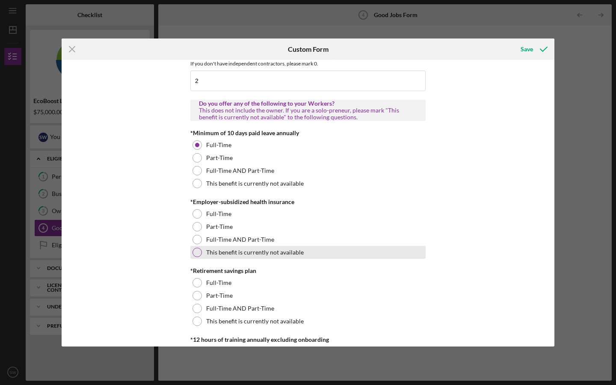
click at [193, 252] on div at bounding box center [197, 252] width 9 height 9
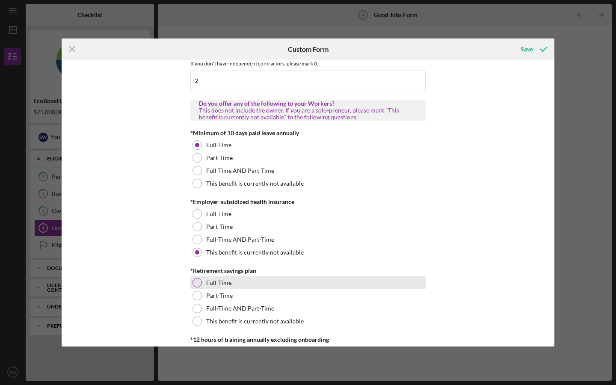
scroll to position [380, 0]
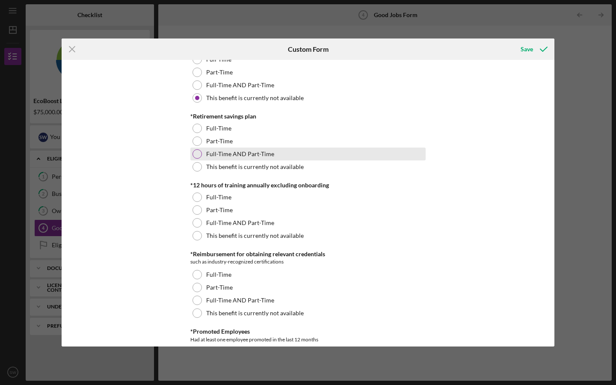
click at [194, 153] on div at bounding box center [197, 153] width 9 height 9
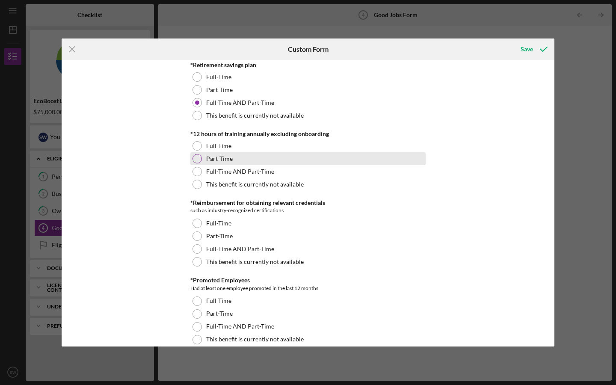
scroll to position [432, 0]
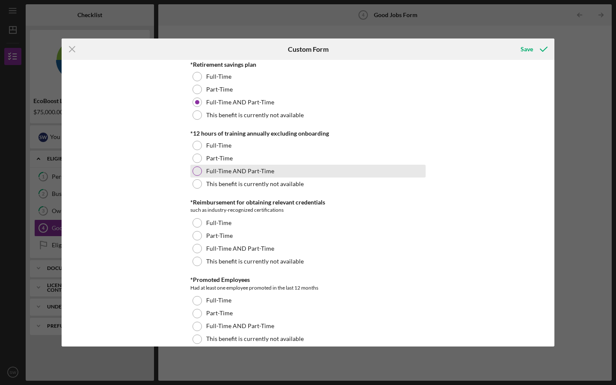
click at [198, 172] on div at bounding box center [197, 170] width 9 height 9
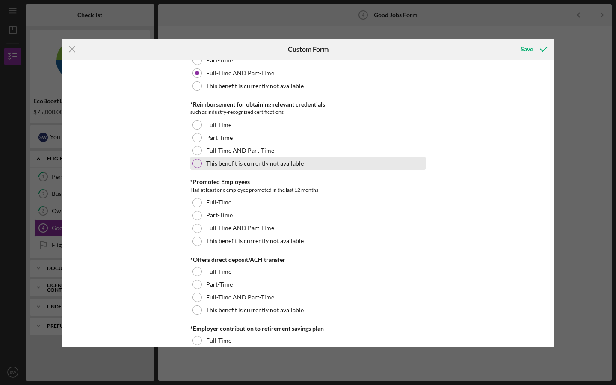
click at [193, 162] on div at bounding box center [197, 163] width 9 height 9
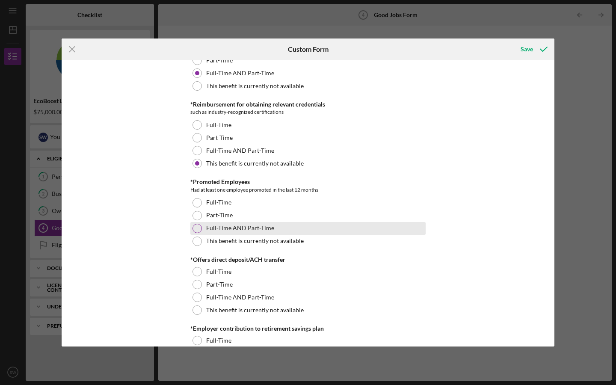
click at [198, 229] on div at bounding box center [197, 228] width 9 height 9
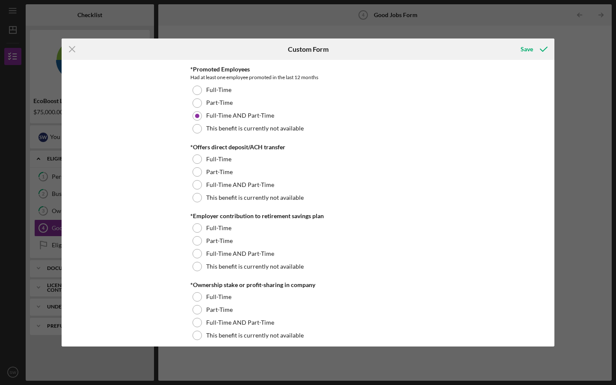
scroll to position [656, 0]
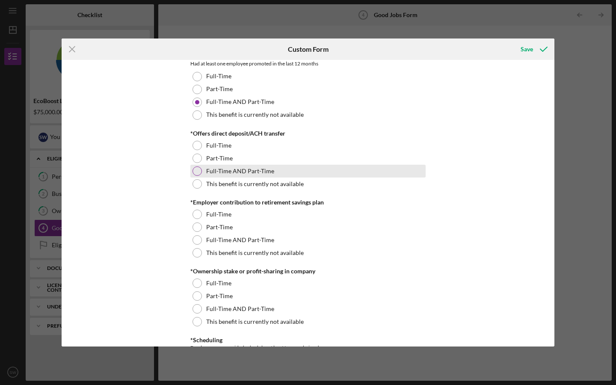
click at [198, 170] on div at bounding box center [197, 170] width 9 height 9
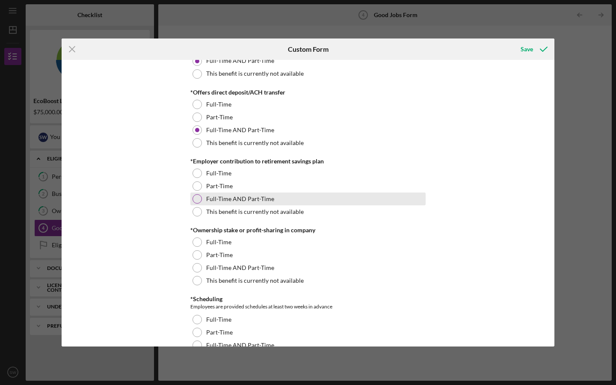
scroll to position [698, 0]
click at [198, 195] on div at bounding box center [197, 197] width 9 height 9
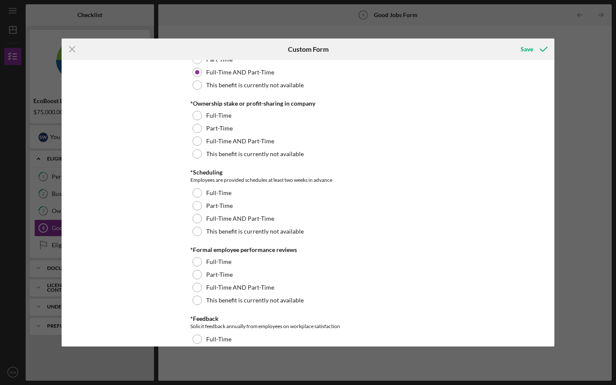
scroll to position [839, 0]
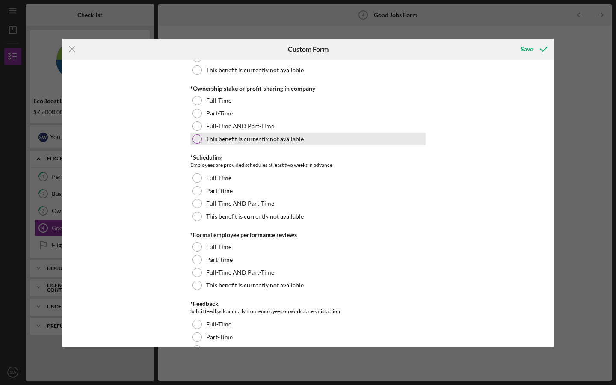
click at [197, 140] on div at bounding box center [197, 138] width 9 height 9
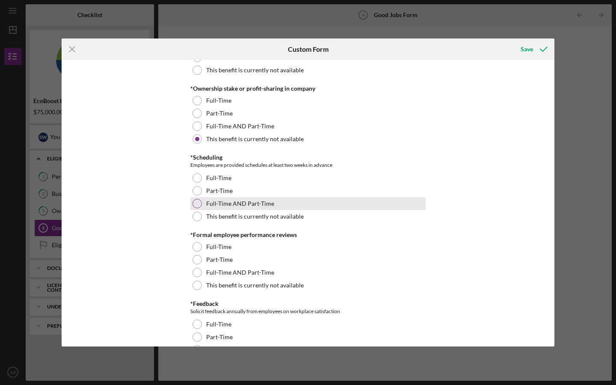
click at [196, 203] on div at bounding box center [197, 203] width 9 height 9
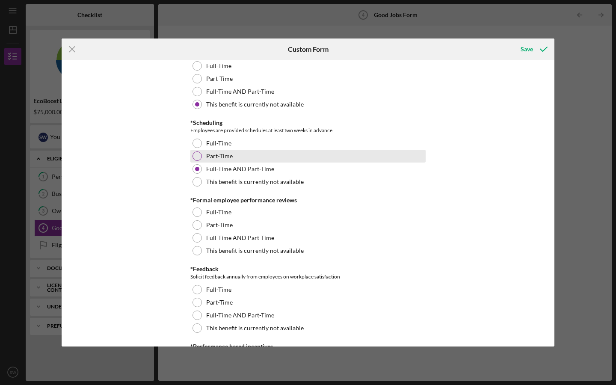
scroll to position [874, 0]
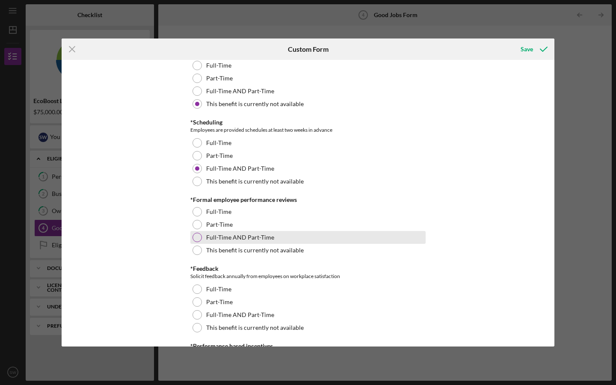
click at [198, 236] on div at bounding box center [197, 237] width 9 height 9
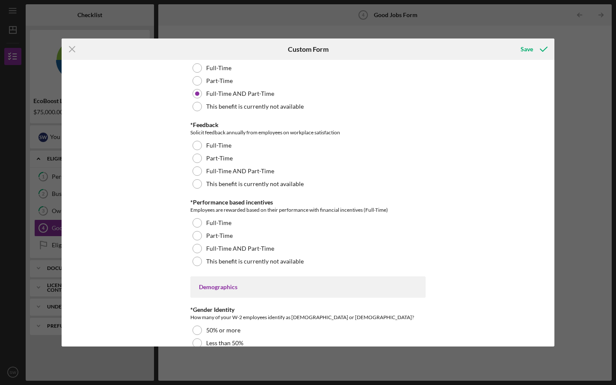
scroll to position [1035, 0]
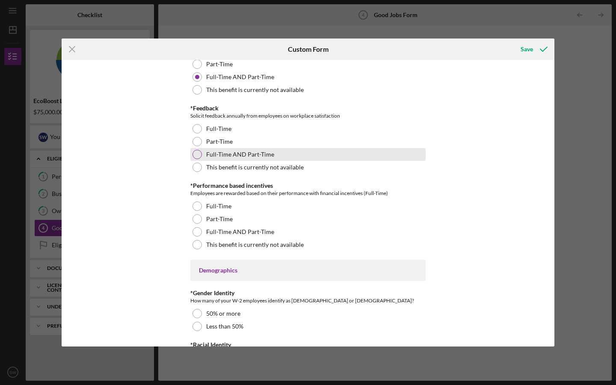
click at [196, 155] on div at bounding box center [197, 154] width 9 height 9
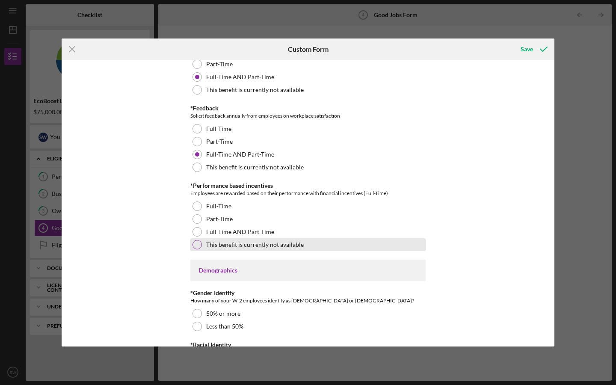
click at [197, 245] on div at bounding box center [197, 244] width 9 height 9
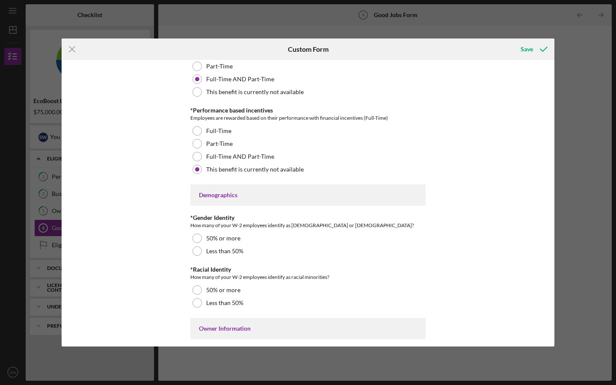
scroll to position [1122, 0]
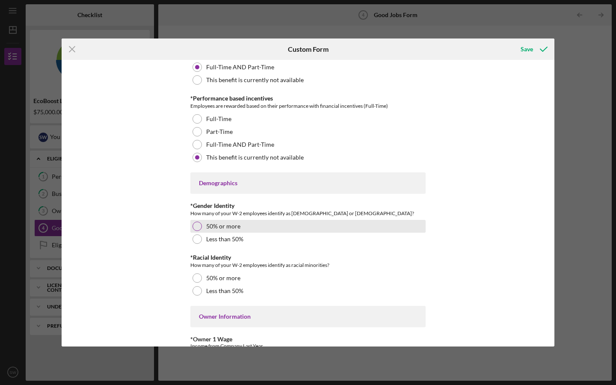
click at [195, 224] on div at bounding box center [197, 226] width 9 height 9
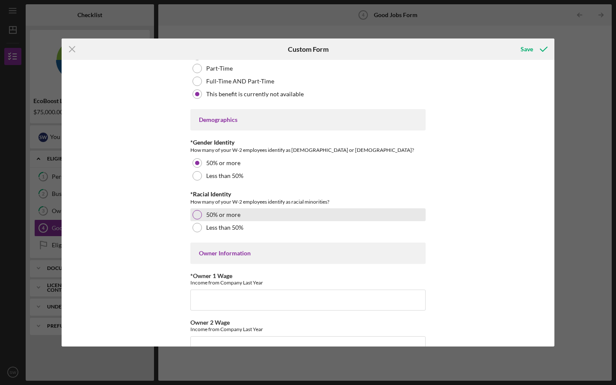
scroll to position [1190, 0]
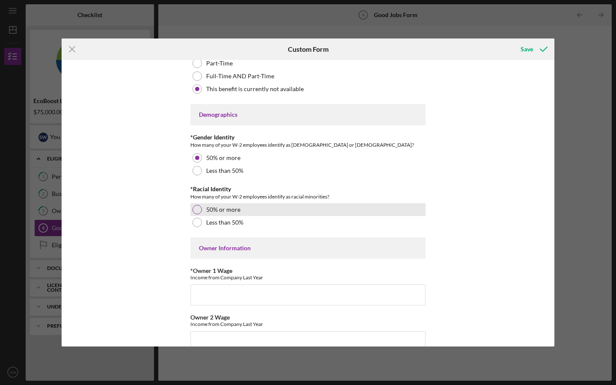
click at [197, 209] on div at bounding box center [197, 209] width 9 height 9
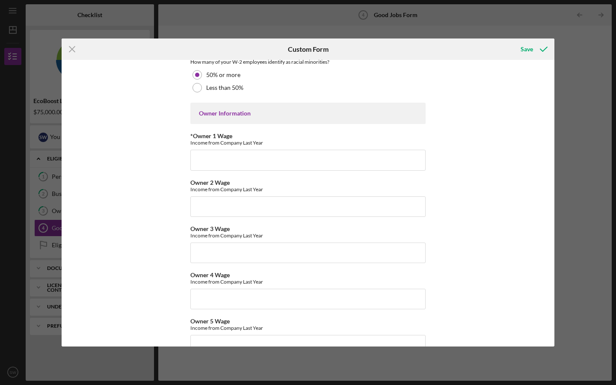
scroll to position [1315, 0]
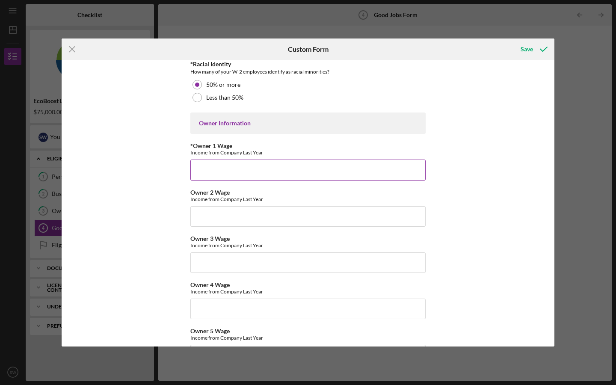
click at [218, 165] on input "*Owner 1 Wage" at bounding box center [307, 170] width 235 height 21
type input "2"
click at [488, 218] on div "Good Jobs Form *Number of [DEMOGRAPHIC_DATA] Owner Employment Please input all …" at bounding box center [308, 203] width 493 height 287
drag, startPoint x: 222, startPoint y: 171, endPoint x: 177, endPoint y: 171, distance: 45.4
click at [177, 171] on div "Good Jobs Form *Number of [DEMOGRAPHIC_DATA] Owner Employment Please input all …" at bounding box center [308, 203] width 493 height 287
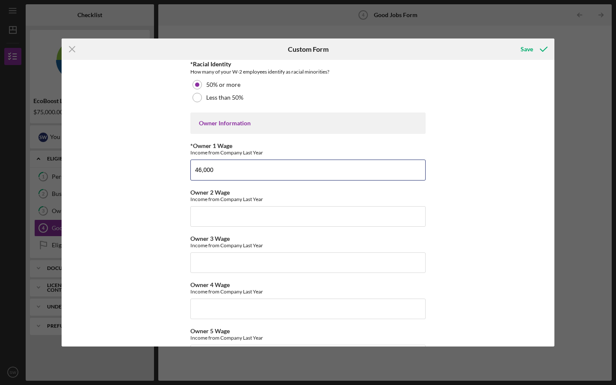
type input "46,000"
click at [482, 149] on div "Good Jobs Form *Number of [DEMOGRAPHIC_DATA] Owner Employment Please input all …" at bounding box center [308, 203] width 493 height 287
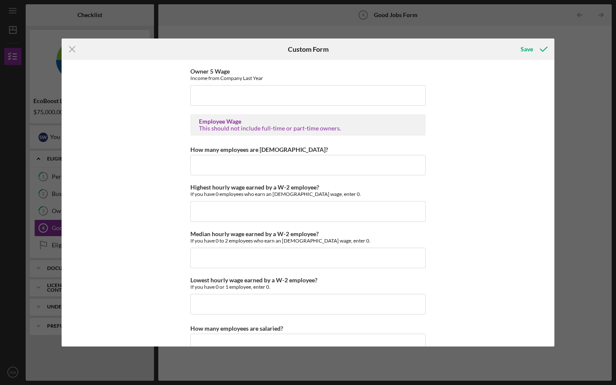
scroll to position [1589, 0]
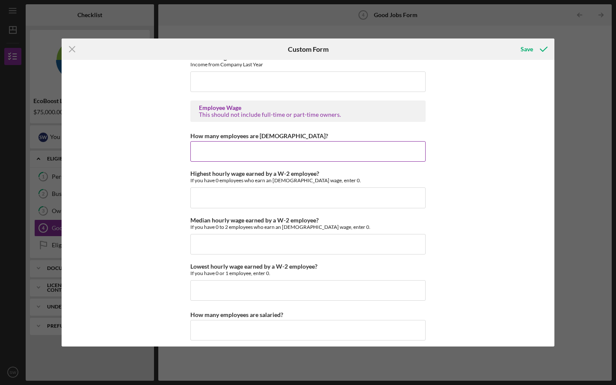
click at [253, 153] on input "How many employees are [DEMOGRAPHIC_DATA]?" at bounding box center [307, 151] width 235 height 21
type input "3"
click at [204, 197] on input "Highest hourly wage earned by a W-2 employee?" at bounding box center [307, 197] width 235 height 21
type input "$19"
click at [500, 218] on div "Good Jobs Form *Number of [DEMOGRAPHIC_DATA] Owner Employment Please input all …" at bounding box center [308, 203] width 493 height 287
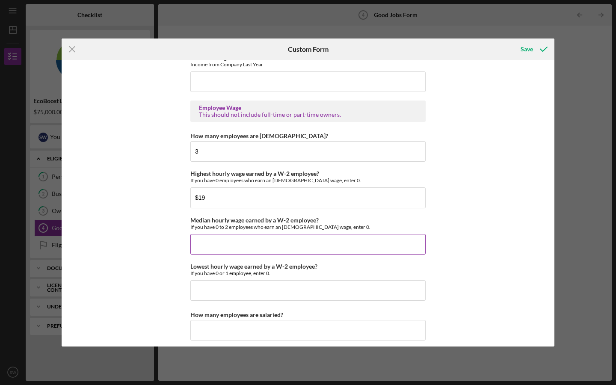
click at [233, 245] on input "Median hourly wage earned by a W-2 employee?" at bounding box center [307, 244] width 235 height 21
type input "$19"
click at [463, 264] on div "Good Jobs Form *Number of [DEMOGRAPHIC_DATA] Owner Employment Please input all …" at bounding box center [308, 203] width 493 height 287
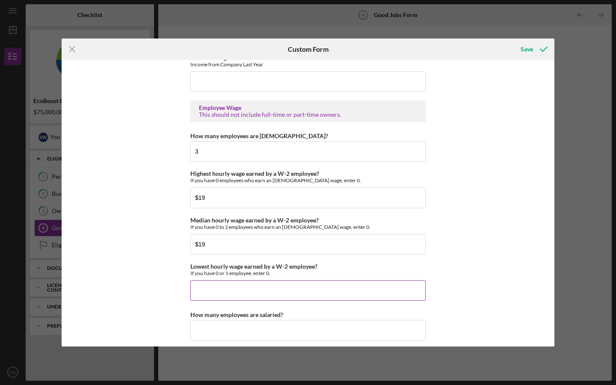
click at [224, 295] on input "Lowest hourly wage earned by a W-2 employee?" at bounding box center [307, 290] width 235 height 21
type input "$19"
click at [487, 244] on div "Good Jobs Form *Number of [DEMOGRAPHIC_DATA] Owner Employment Please input all …" at bounding box center [308, 203] width 493 height 287
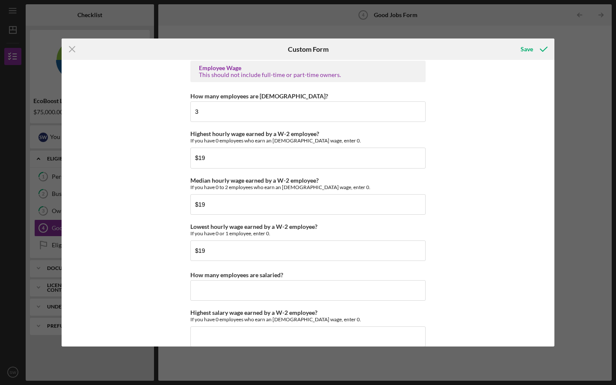
scroll to position [1727, 0]
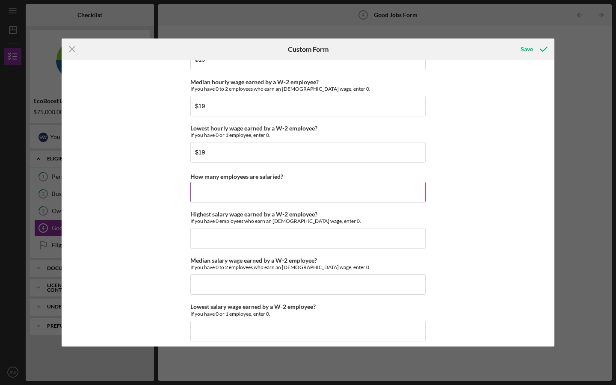
click at [217, 192] on input "How many employees are salaried?" at bounding box center [307, 192] width 235 height 21
type input "2"
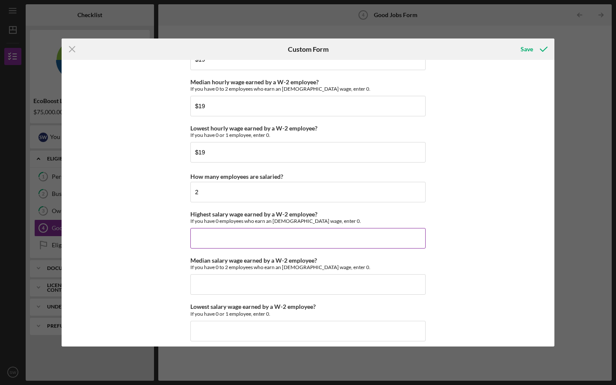
click at [202, 239] on input "Highest salary wage earned by a W-2 employee?" at bounding box center [307, 238] width 235 height 21
type input "$46,000"
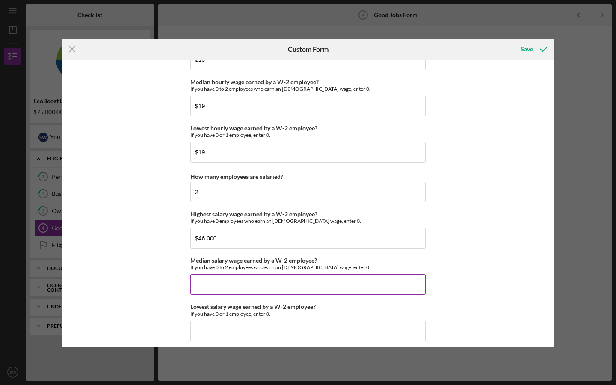
click at [216, 285] on input "Median salary wage earned by a W-2 employee?" at bounding box center [307, 284] width 235 height 21
type input "$39,500"
click at [500, 242] on div "Good Jobs Form *Number of [DEMOGRAPHIC_DATA] Owner Employment Please input all …" at bounding box center [308, 203] width 493 height 287
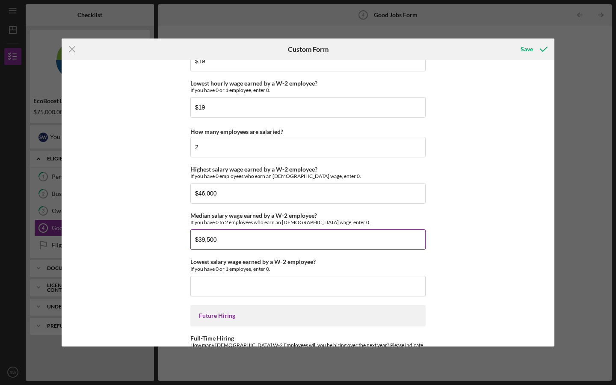
scroll to position [1776, 0]
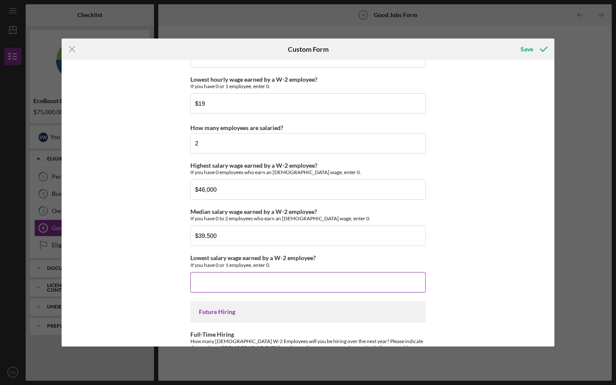
click at [216, 279] on input "Lowest salary wage earned by a W-2 employee?" at bounding box center [307, 282] width 235 height 21
type input "$33,000"
click at [457, 270] on div "Good Jobs Form *Number of [DEMOGRAPHIC_DATA] Owner Employment Please input all …" at bounding box center [308, 203] width 493 height 287
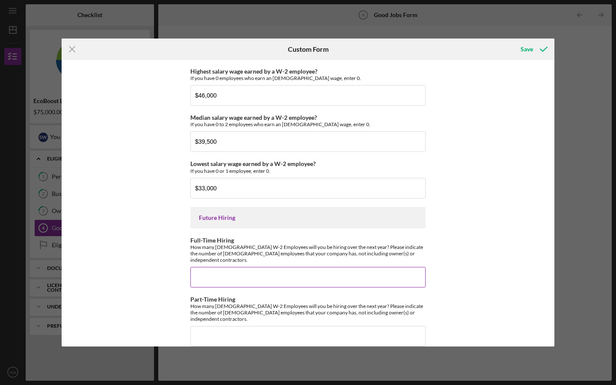
click at [239, 267] on input "Full-Time Hiring" at bounding box center [307, 277] width 235 height 21
type input "2"
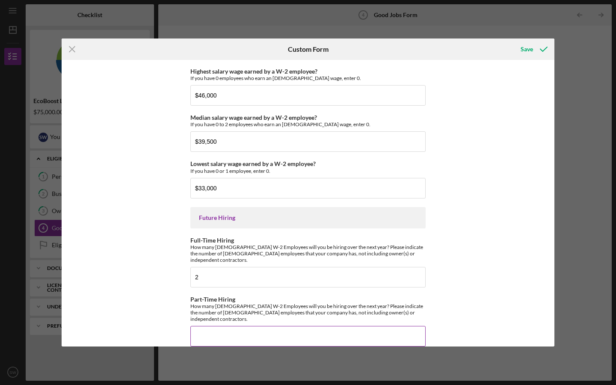
click at [241, 326] on input "Part-Time Hiring" at bounding box center [307, 336] width 235 height 21
click at [451, 293] on div "Good Jobs Form *Number of [DEMOGRAPHIC_DATA] Owner Employment Please input all …" at bounding box center [308, 203] width 493 height 287
drag, startPoint x: 204, startPoint y: 324, endPoint x: 181, endPoint y: 322, distance: 22.4
click at [182, 322] on div "Good Jobs Form *Number of [DEMOGRAPHIC_DATA] Owner Employment Please input all …" at bounding box center [308, 203] width 493 height 287
type input "3"
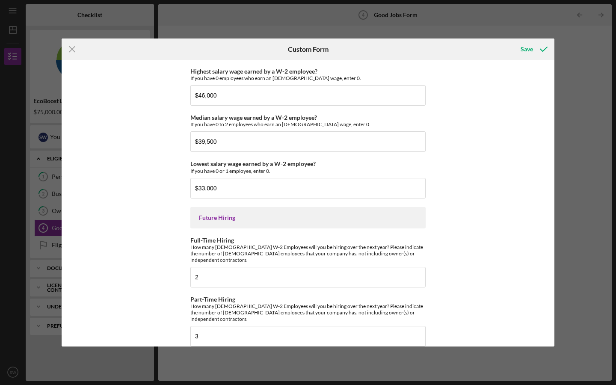
click at [484, 246] on div "Good Jobs Form *Number of [DEMOGRAPHIC_DATA] Owner Employment Please input all …" at bounding box center [308, 203] width 493 height 287
click at [529, 50] on div "Save" at bounding box center [527, 49] width 12 height 17
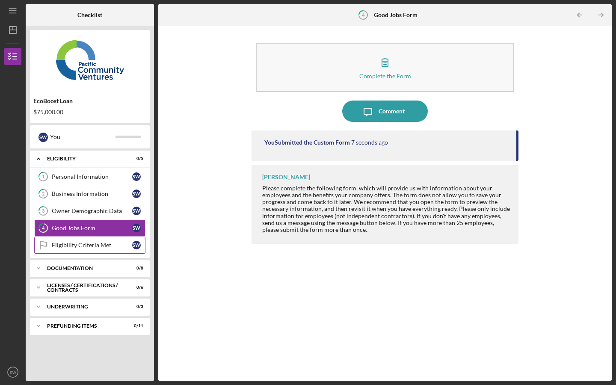
click at [86, 243] on div "Eligibility Criteria Met" at bounding box center [92, 245] width 80 height 7
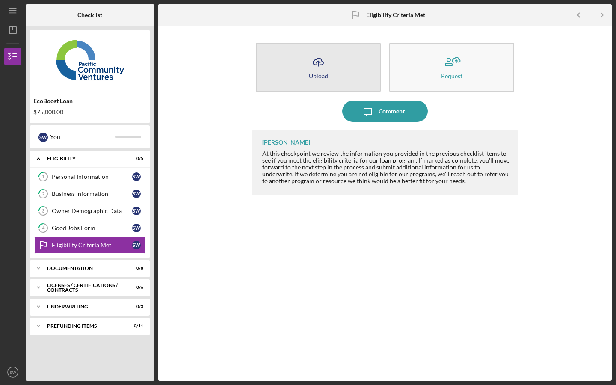
click at [306, 67] on button "Icon/Upload Upload" at bounding box center [318, 67] width 125 height 49
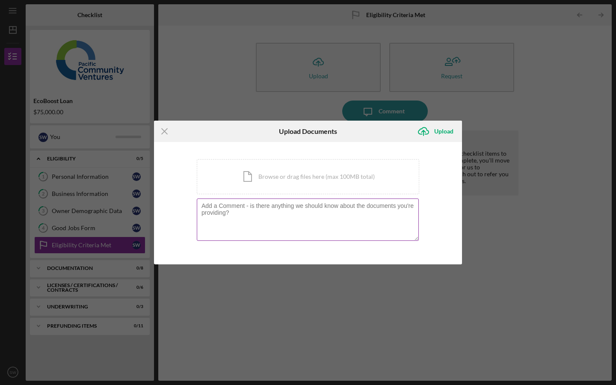
click at [202, 204] on textarea at bounding box center [308, 220] width 222 height 42
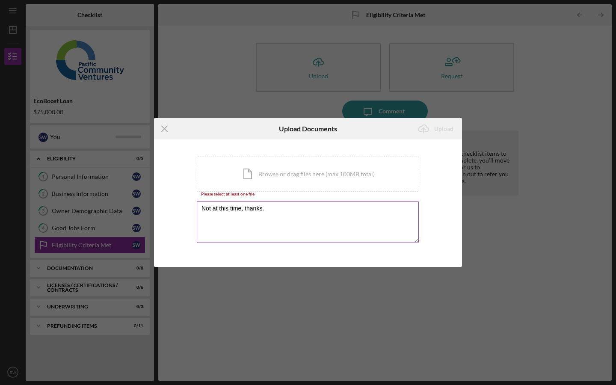
type textarea "Not at this time, thanks."
drag, startPoint x: 270, startPoint y: 209, endPoint x: 179, endPoint y: 204, distance: 91.3
click at [179, 204] on div "You're uploading documents related to Eligibility Criteria Met . Icon/Document …" at bounding box center [308, 202] width 308 height 127
click at [163, 131] on icon "Icon/Menu Close" at bounding box center [164, 128] width 21 height 21
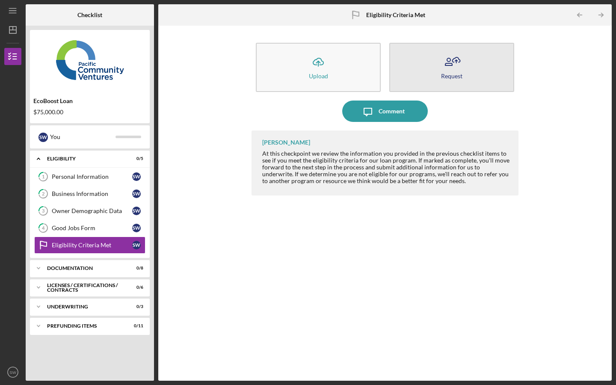
click at [468, 79] on button "Request" at bounding box center [451, 67] width 125 height 49
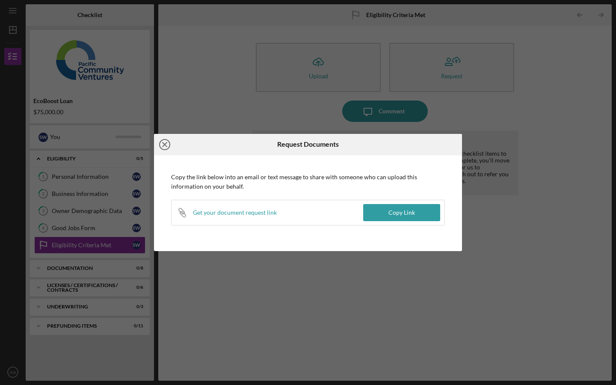
click at [164, 146] on icon "Icon/Close" at bounding box center [164, 144] width 21 height 21
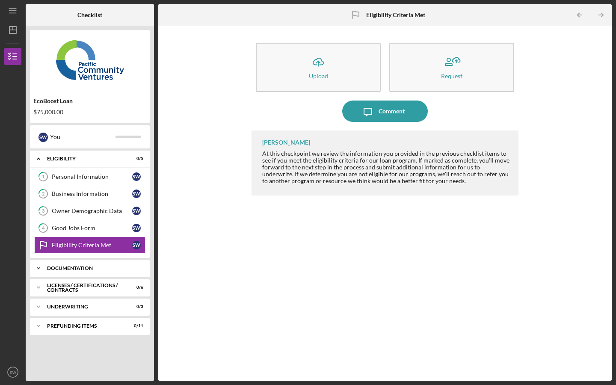
click at [99, 269] on div "Documentation" at bounding box center [93, 268] width 92 height 5
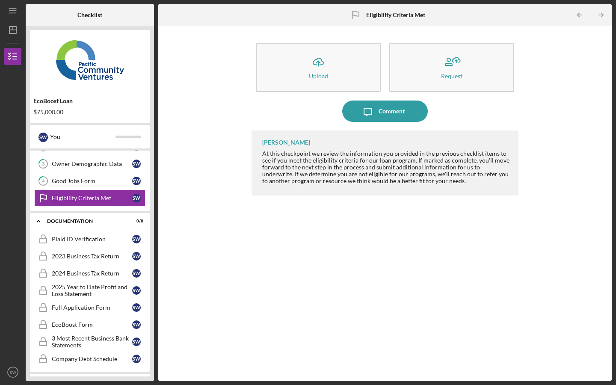
scroll to position [53, 0]
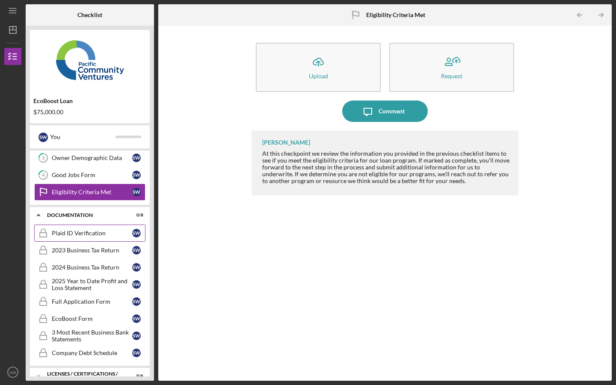
click at [82, 235] on div "Plaid ID Verification" at bounding box center [92, 233] width 80 height 7
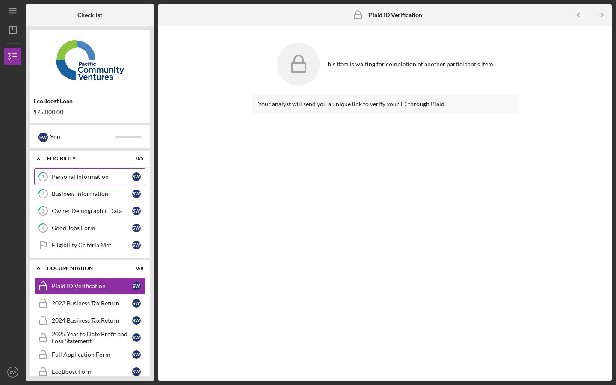
click at [86, 178] on div "Personal Information" at bounding box center [92, 176] width 80 height 7
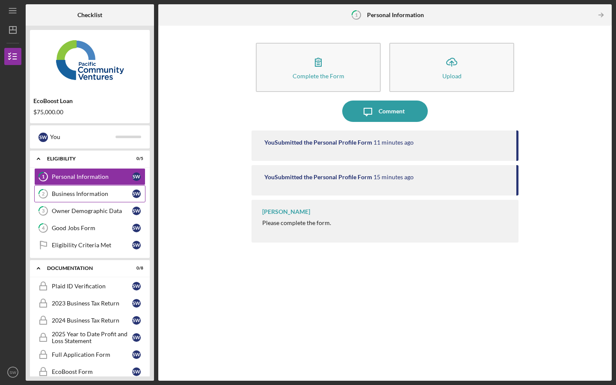
click at [83, 192] on div "Business Information" at bounding box center [92, 193] width 80 height 7
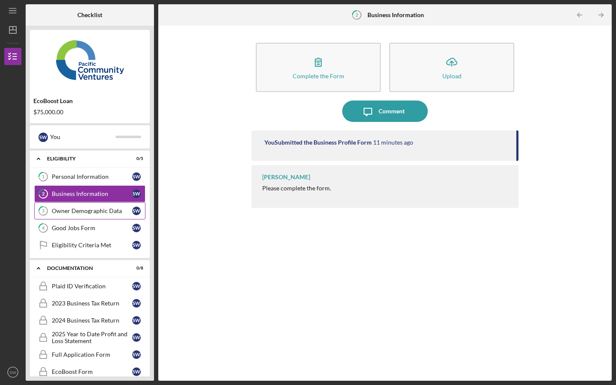
click at [80, 211] on div "Owner Demographic Data" at bounding box center [92, 211] width 80 height 7
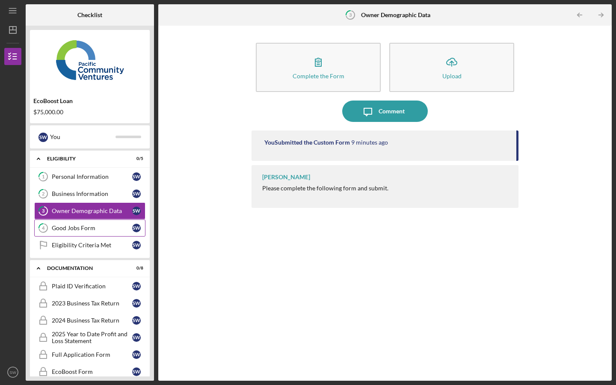
click at [76, 226] on div "Good Jobs Form" at bounding box center [92, 228] width 80 height 7
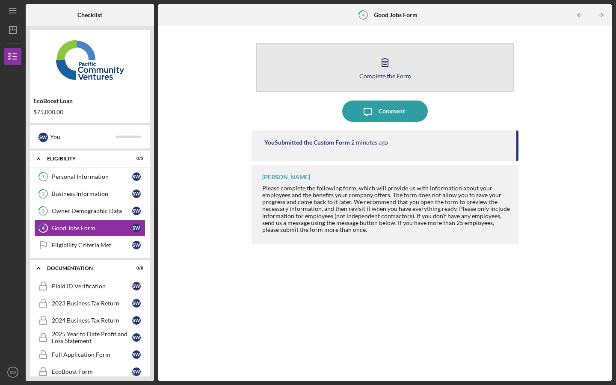
click at [389, 59] on icon "button" at bounding box center [384, 61] width 21 height 21
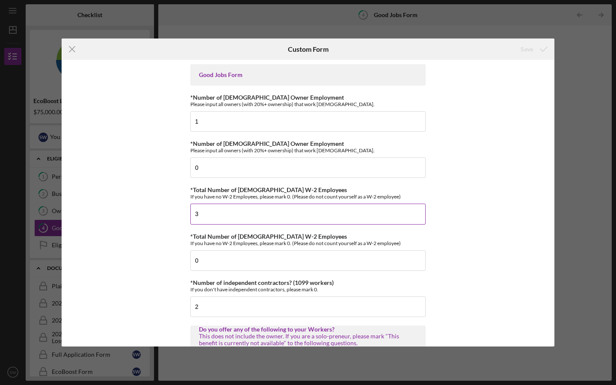
click at [202, 216] on input "3" at bounding box center [307, 214] width 235 height 21
type input "2"
click at [438, 204] on div "Good Jobs Form *Number of [DEMOGRAPHIC_DATA] Owner Employment Please input all …" at bounding box center [308, 203] width 493 height 287
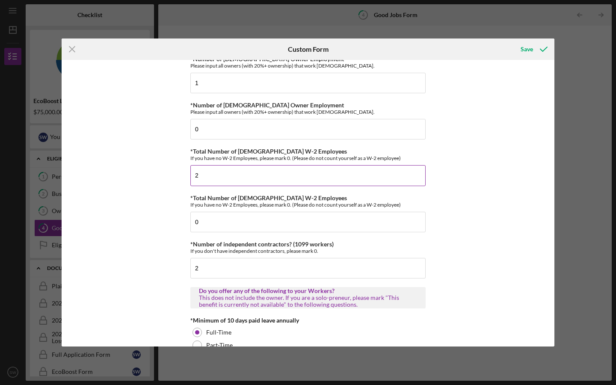
scroll to position [39, 0]
drag, startPoint x: 204, startPoint y: 221, endPoint x: 187, endPoint y: 220, distance: 16.4
click at [187, 220] on div "Good Jobs Form *Number of [DEMOGRAPHIC_DATA] Owner Employment Please input all …" at bounding box center [308, 203] width 493 height 287
type input "3"
drag, startPoint x: 217, startPoint y: 174, endPoint x: 180, endPoint y: 173, distance: 37.2
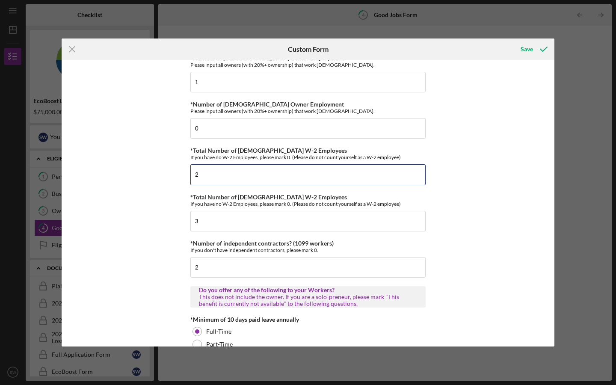
click at [180, 173] on div "Good Jobs Form *Number of [DEMOGRAPHIC_DATA] Owner Employment Please input all …" at bounding box center [308, 203] width 493 height 287
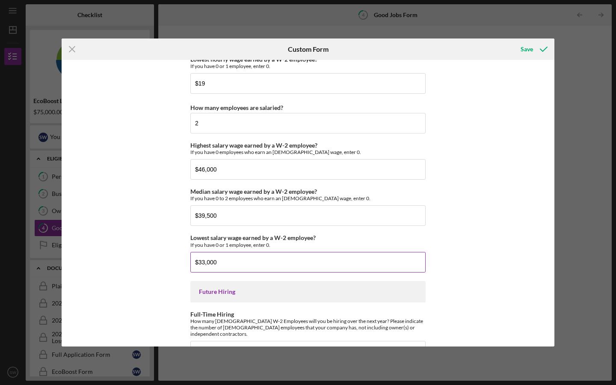
scroll to position [1870, 0]
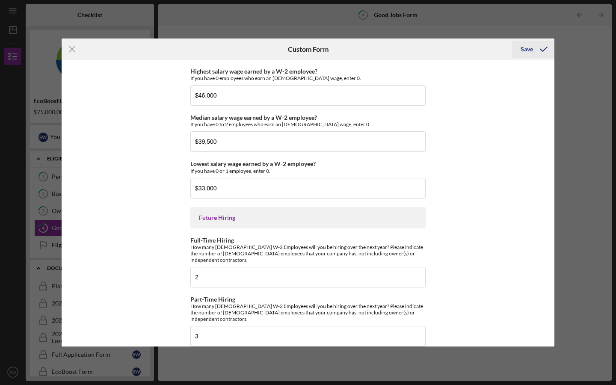
type input "1"
click at [528, 49] on div "Save" at bounding box center [527, 49] width 12 height 17
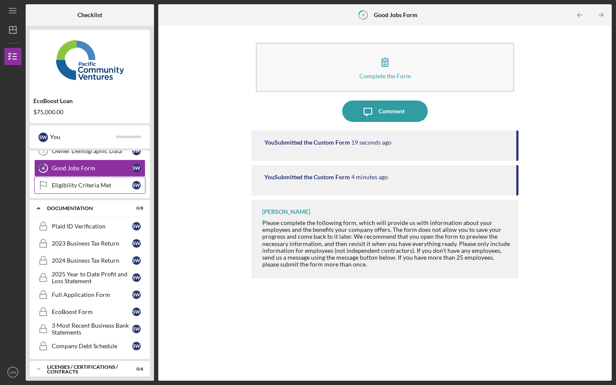
scroll to position [104, 0]
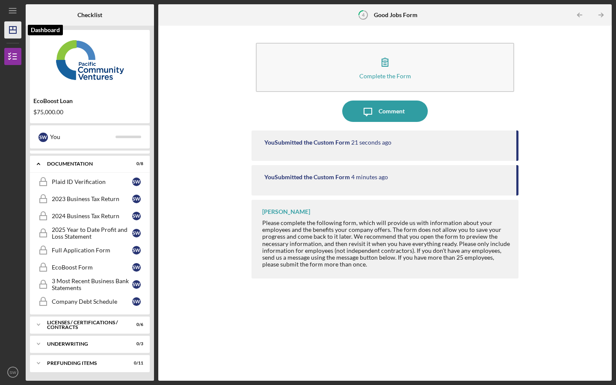
click at [12, 30] on icon "Icon/Dashboard" at bounding box center [12, 29] width 21 height 21
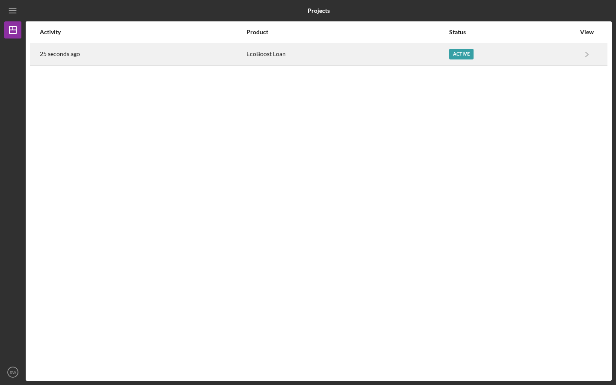
click at [522, 50] on div "Active" at bounding box center [512, 54] width 126 height 21
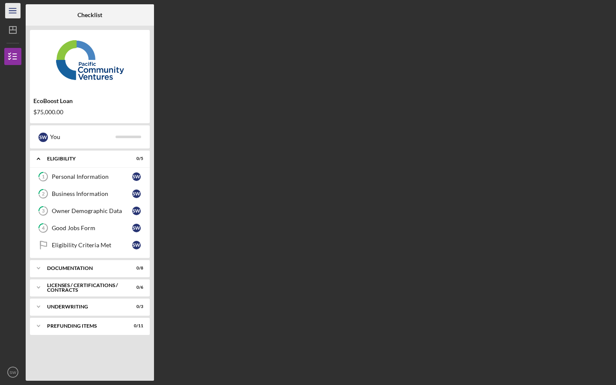
click at [15, 12] on icon "Icon/Menu" at bounding box center [12, 10] width 19 height 19
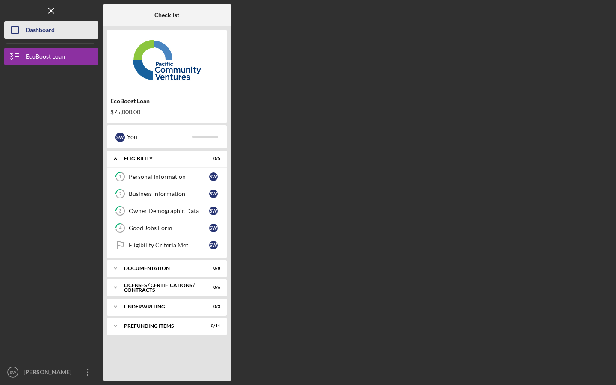
click at [35, 29] on div "Dashboard" at bounding box center [40, 30] width 29 height 19
